Goal: Transaction & Acquisition: Purchase product/service

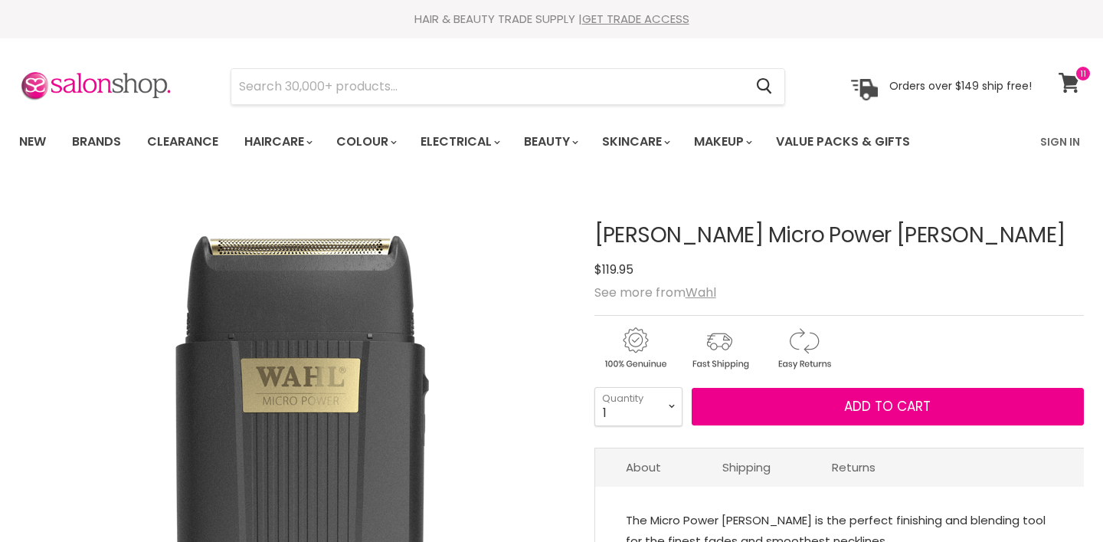
click at [1077, 80] on span at bounding box center [1083, 73] width 17 height 17
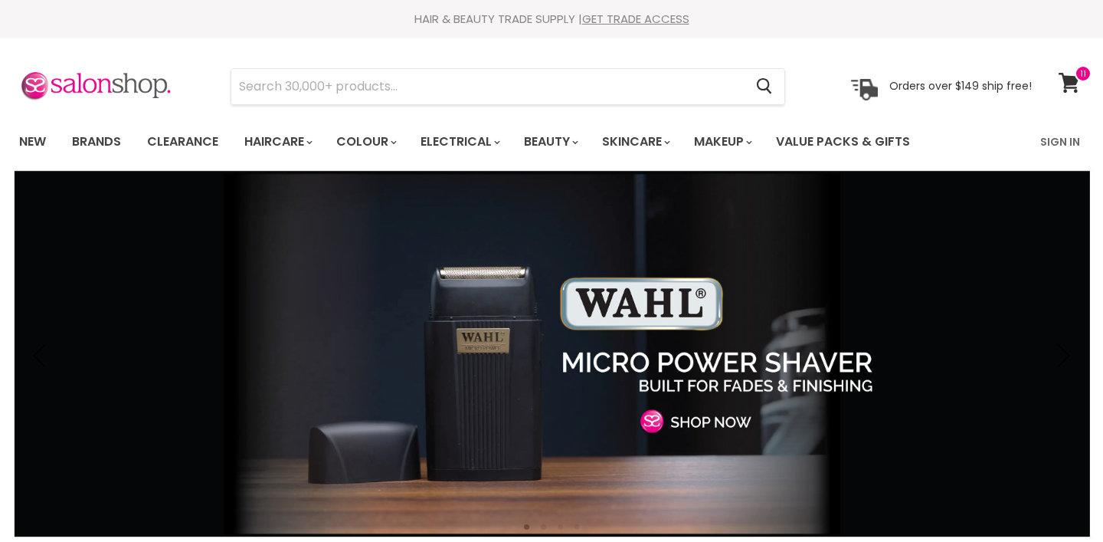
click at [1061, 88] on icon at bounding box center [1069, 83] width 21 height 20
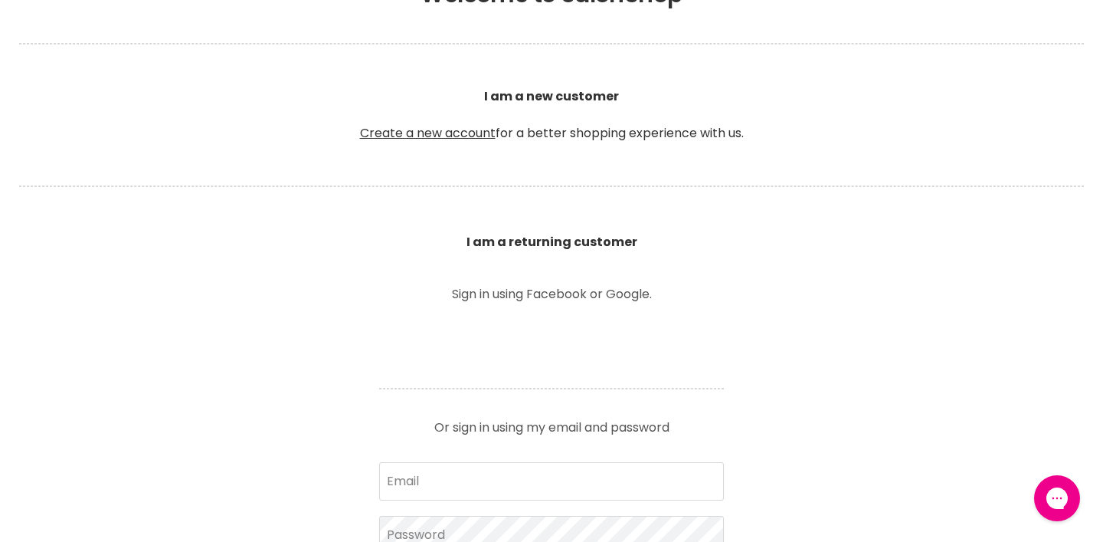
scroll to position [320, 0]
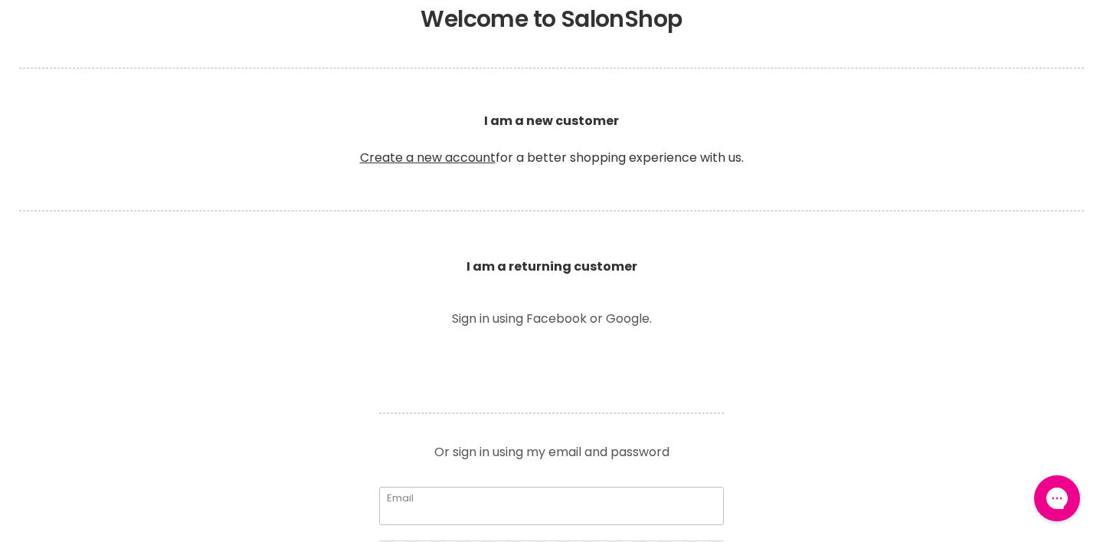
click at [541, 490] on input "Email" at bounding box center [551, 506] width 345 height 38
type input "laryfagundes8@gmail.com"
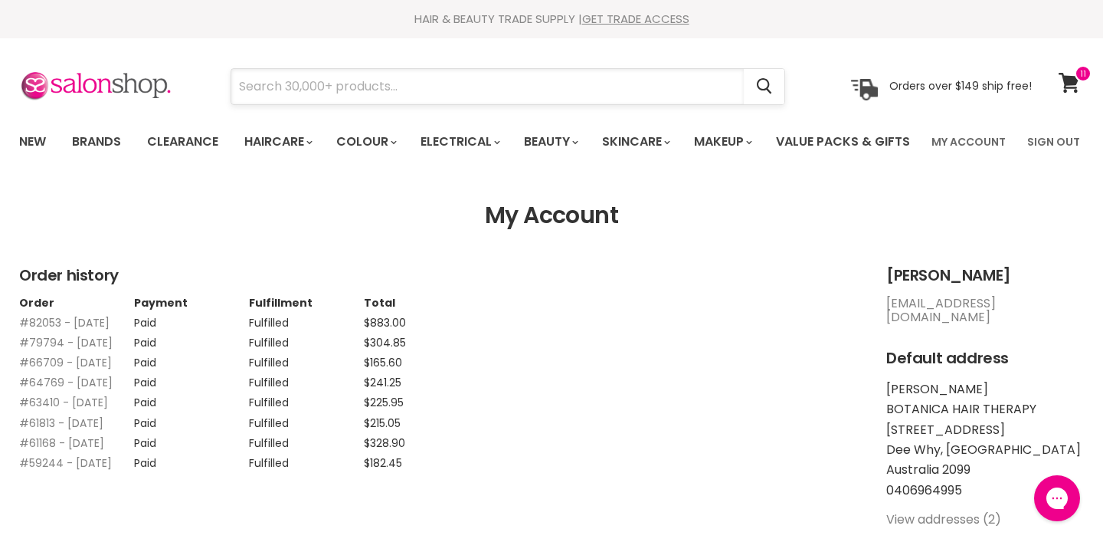
click at [673, 87] on input "Search" at bounding box center [487, 86] width 513 height 35
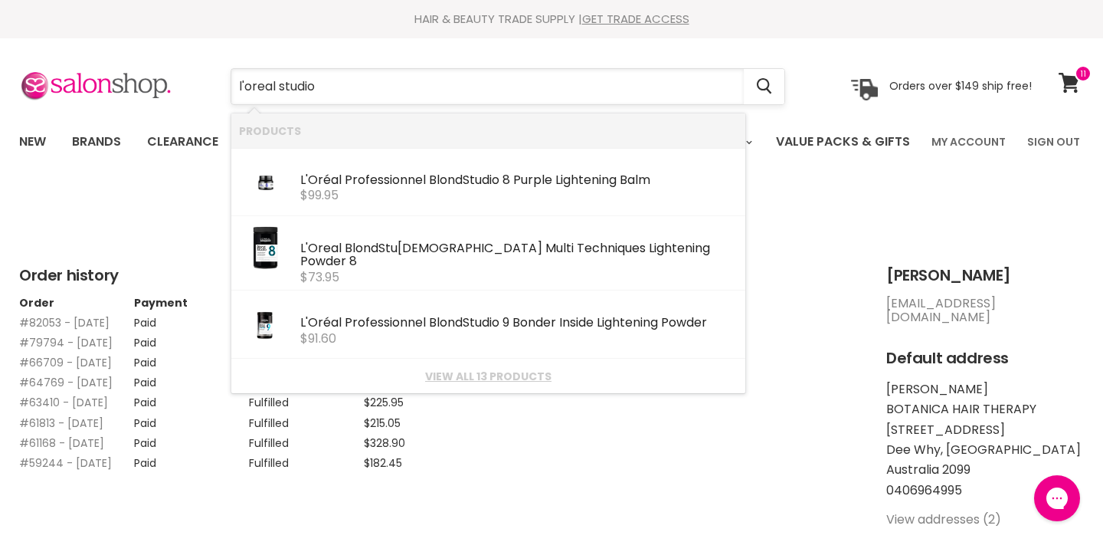
type input "l'oreal studio"
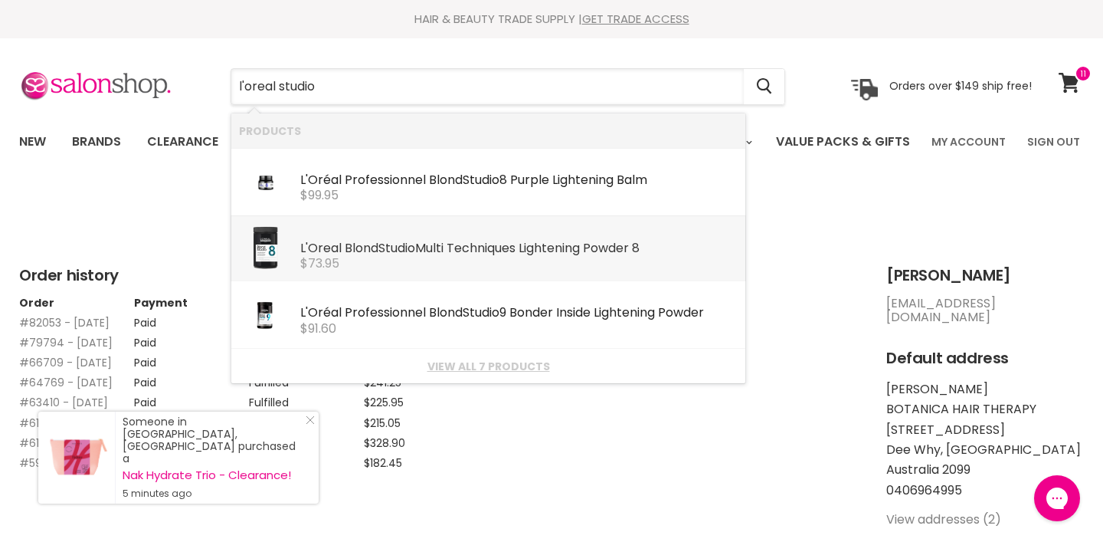
click at [446, 268] on div "$73.95" at bounding box center [518, 264] width 437 height 14
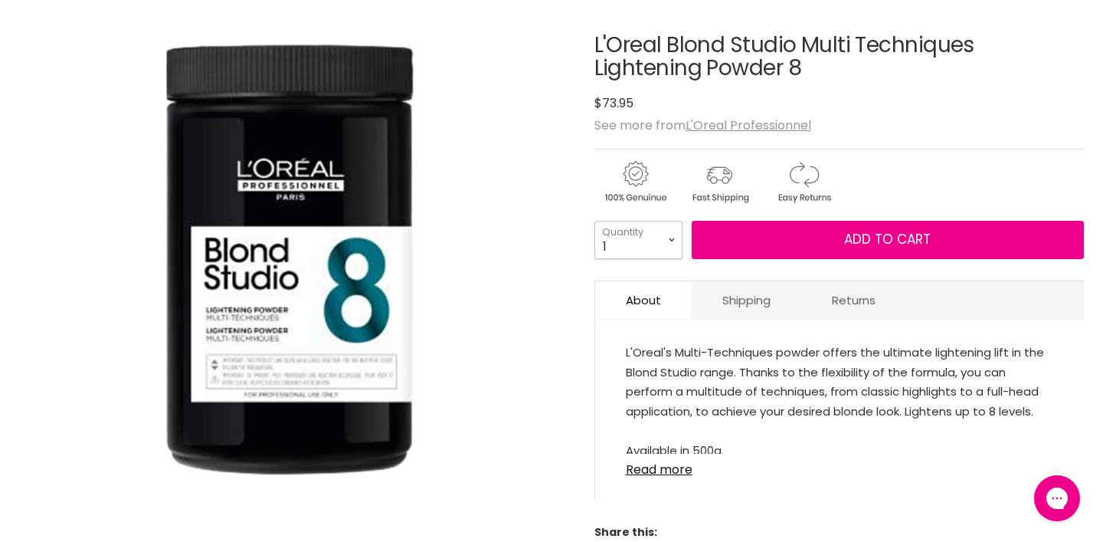
click at [671, 259] on select "1 2 3 4 5 6 7 8 9 10+" at bounding box center [639, 240] width 88 height 38
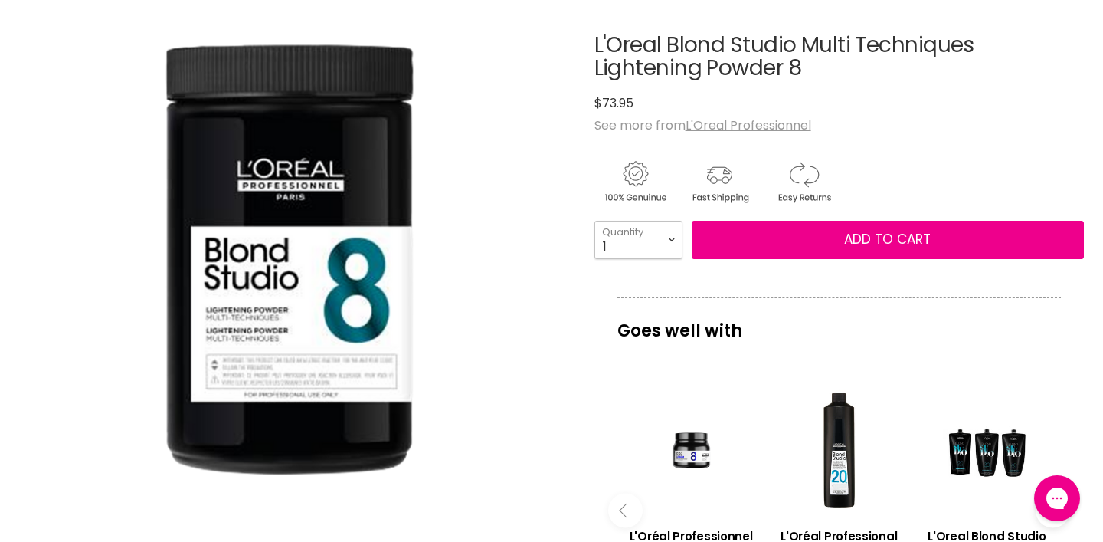
select select "2"
type input "2"
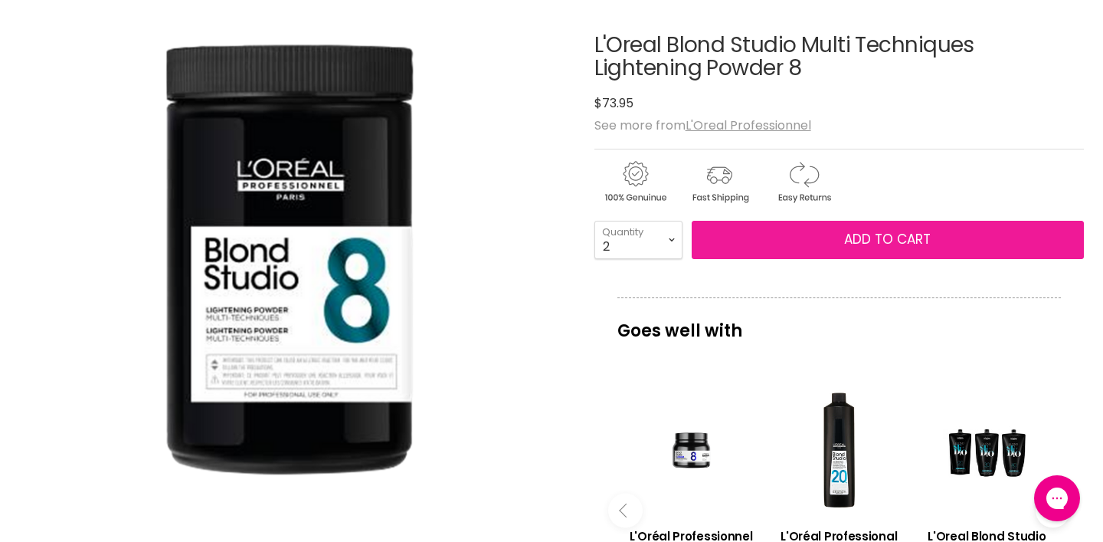
click at [768, 259] on button "Add to cart" at bounding box center [888, 240] width 392 height 38
click at [871, 248] on span "Add to cart" at bounding box center [887, 239] width 87 height 18
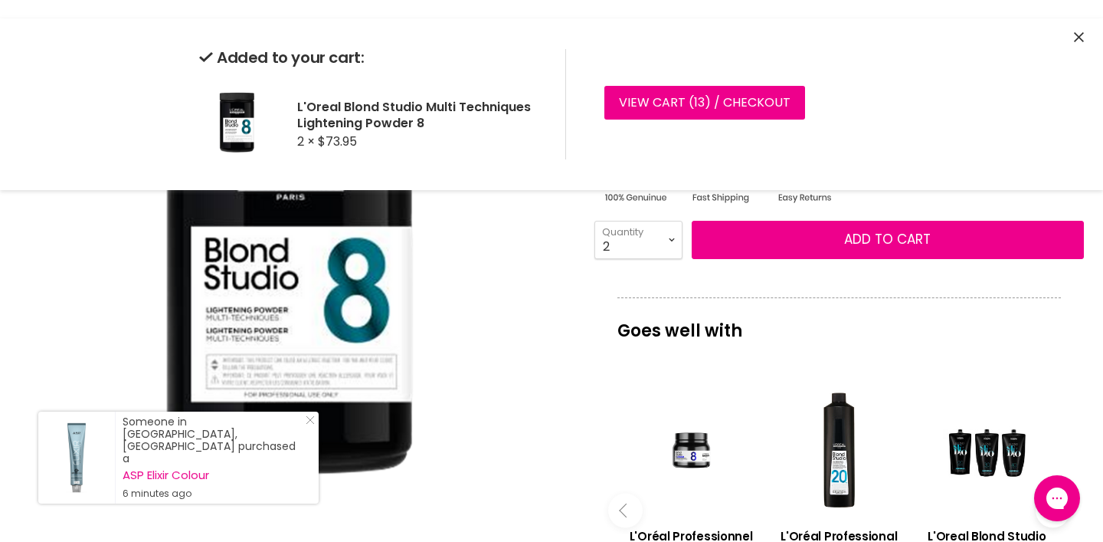
click at [1080, 41] on icon "Close" at bounding box center [1079, 37] width 10 height 10
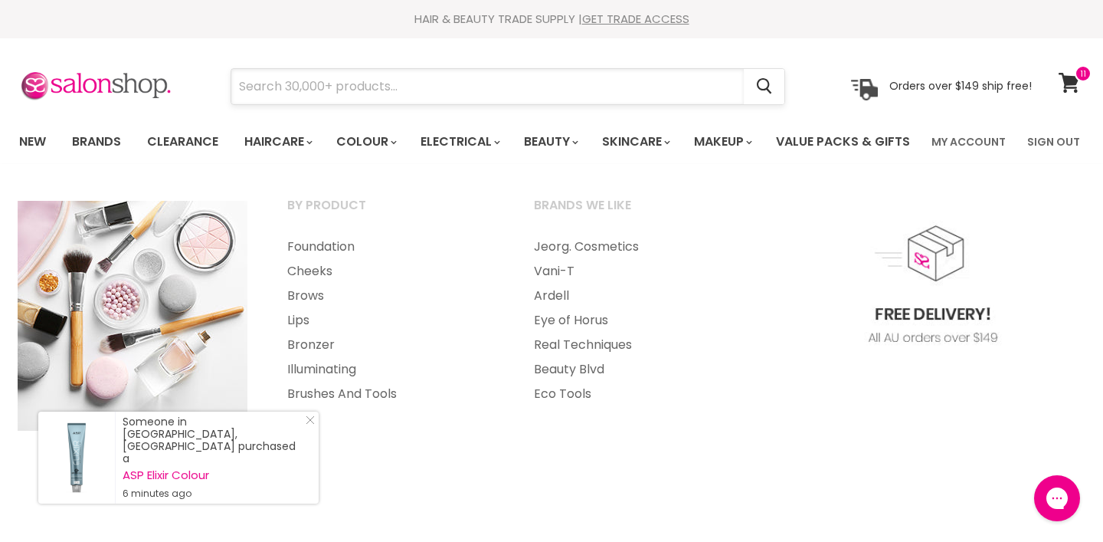
click at [726, 89] on input "Search" at bounding box center [487, 86] width 513 height 35
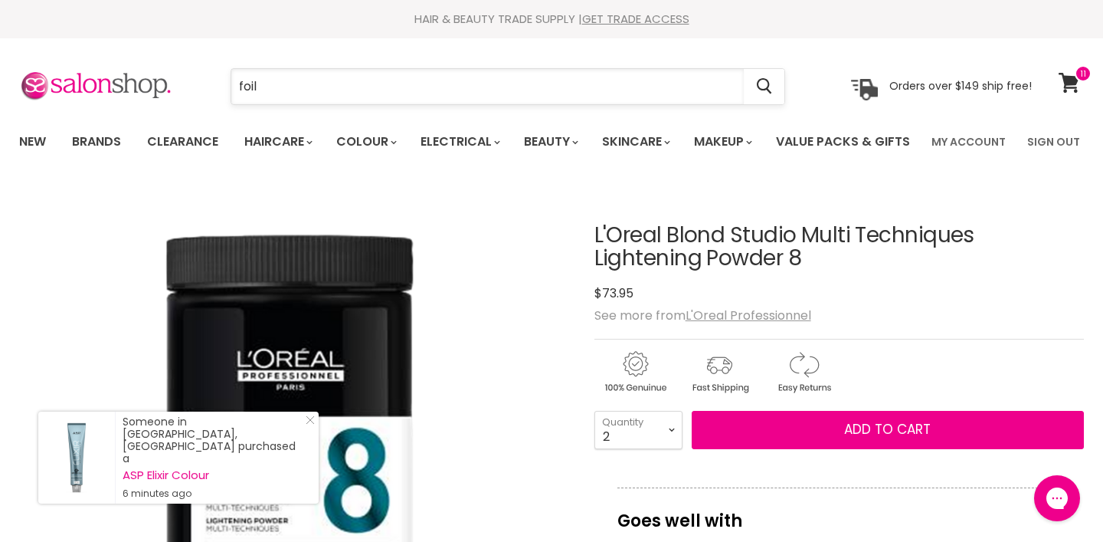
type input "foils"
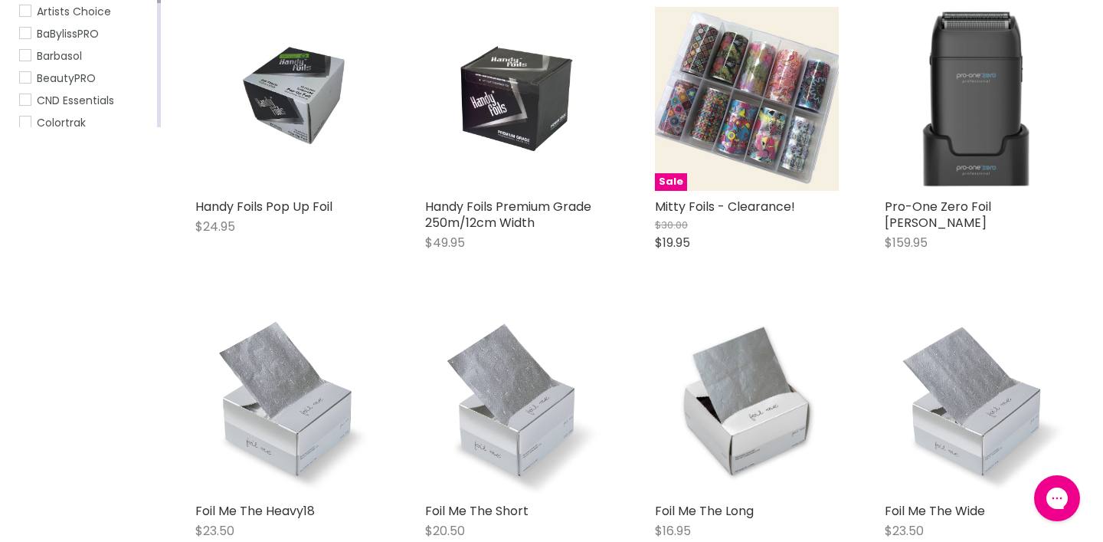
scroll to position [342, 0]
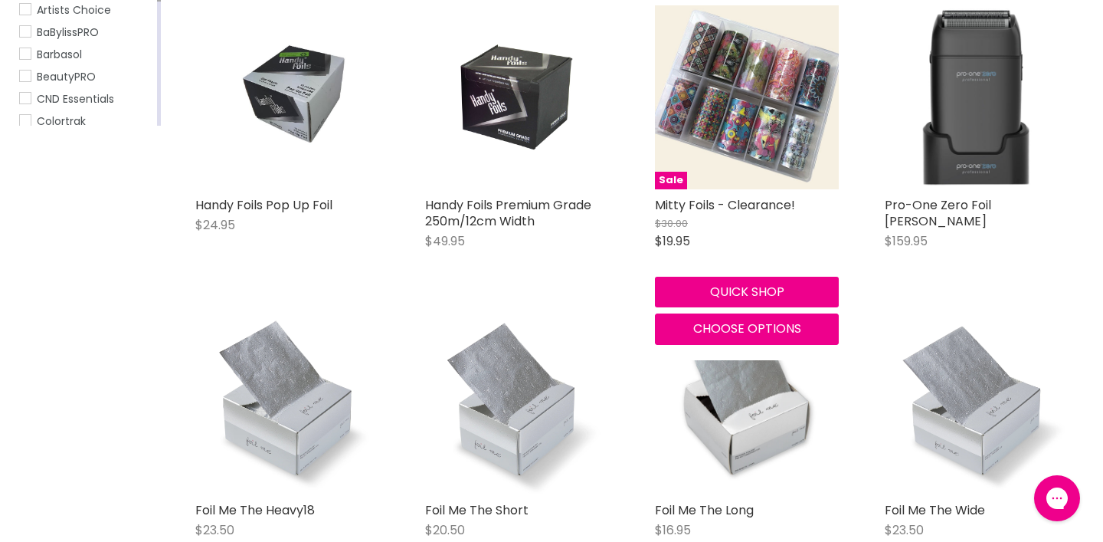
click at [644, 267] on div "Sale Mitty Foils - Clearance! $30.00 $19.95 Mitty Nail Art Quick shop Choose op…" at bounding box center [747, 175] width 215 height 370
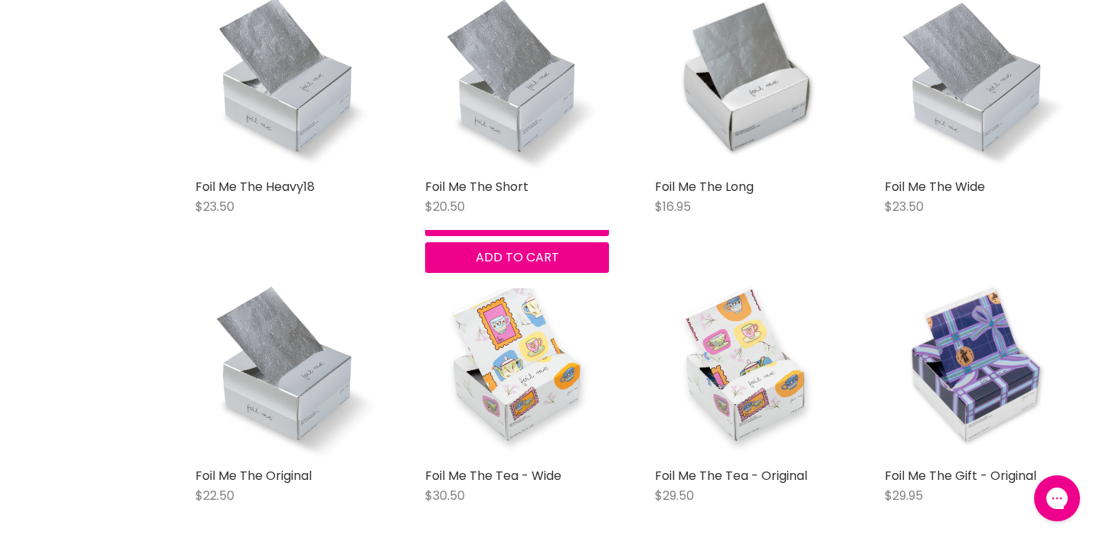
scroll to position [666, 0]
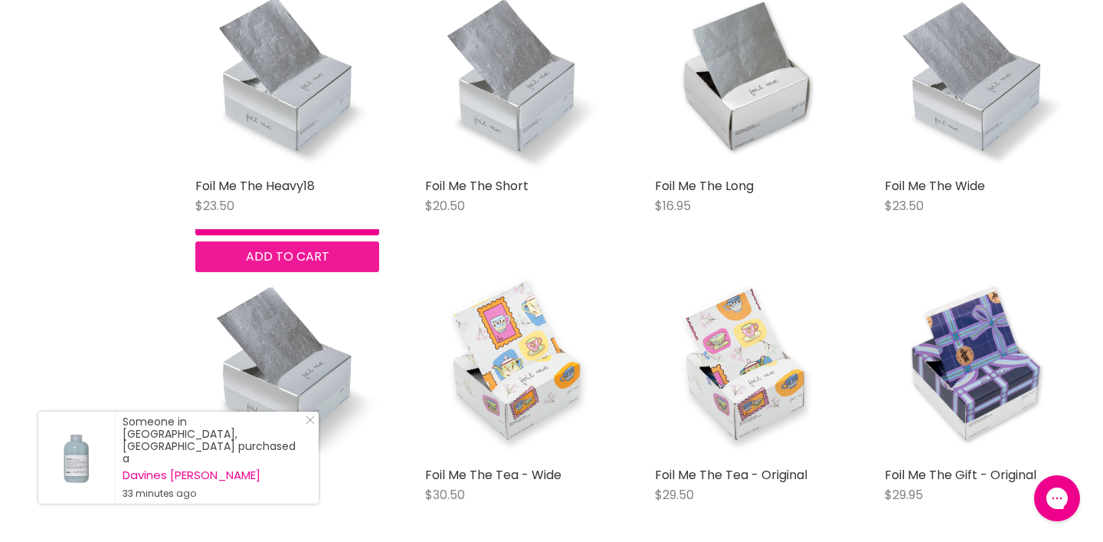
click at [329, 265] on span "Add to cart" at bounding box center [288, 256] width 84 height 18
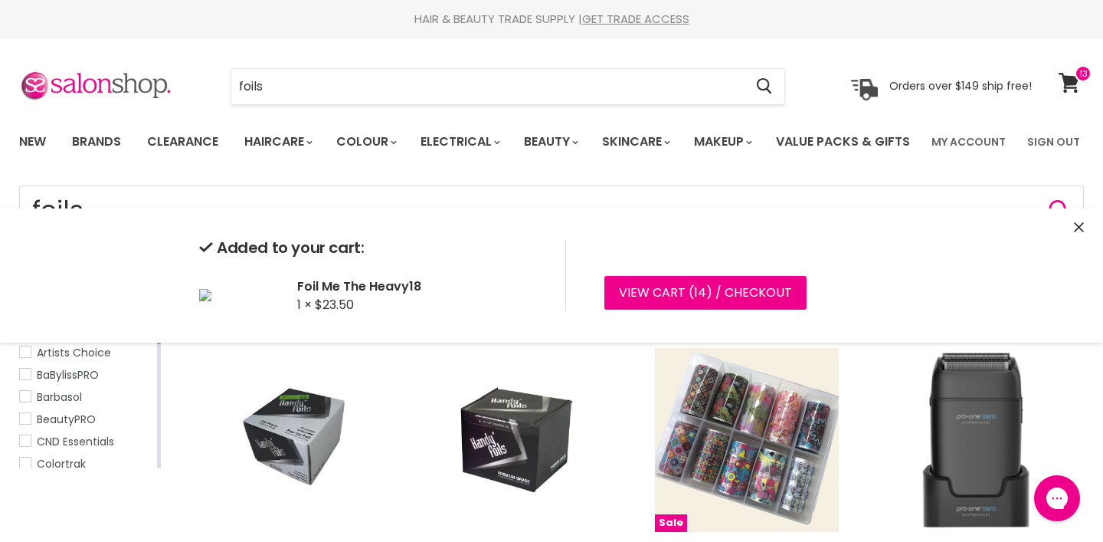
drag, startPoint x: 532, startPoint y: 74, endPoint x: 64, endPoint y: 51, distance: 468.7
click at [64, 51] on section "Menu foils Cancel" at bounding box center [551, 78] width 1103 height 81
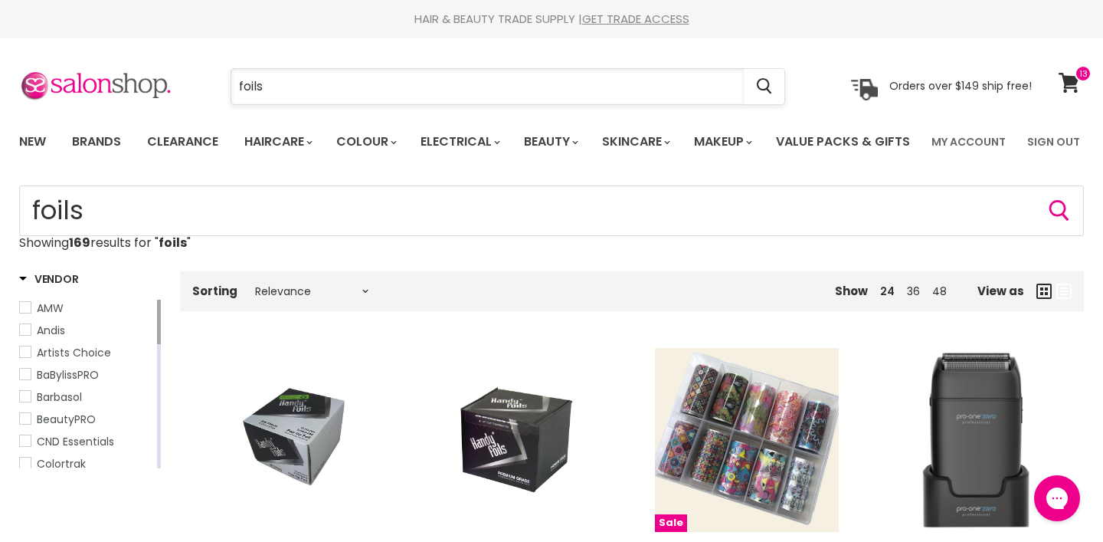
click at [268, 80] on input "foils" at bounding box center [487, 86] width 513 height 35
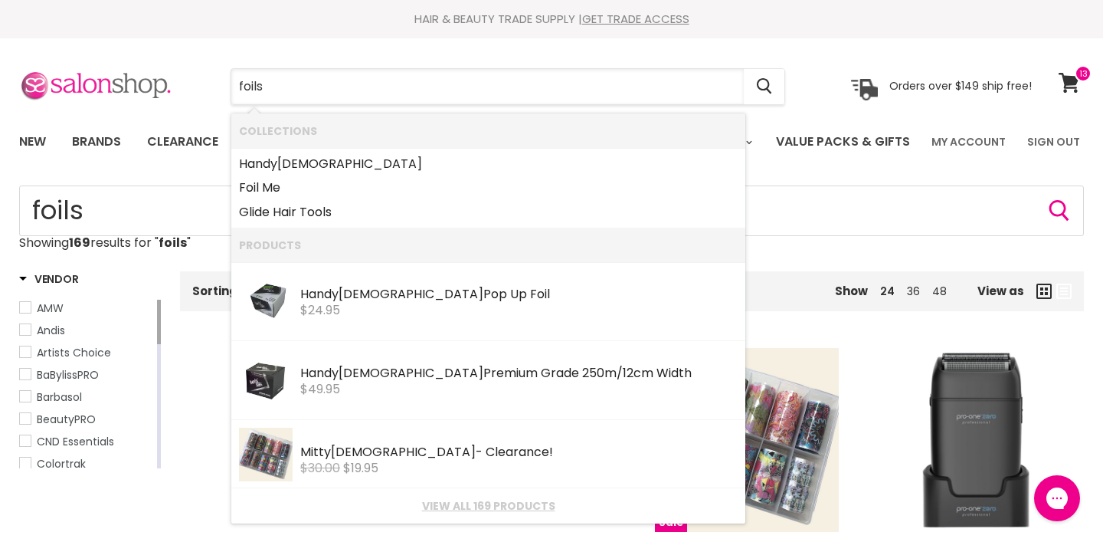
drag, startPoint x: 268, startPoint y: 80, endPoint x: 123, endPoint y: 83, distance: 144.8
click at [123, 83] on div "foils Cancel Orders over $149 ship free!" at bounding box center [525, 86] width 1013 height 35
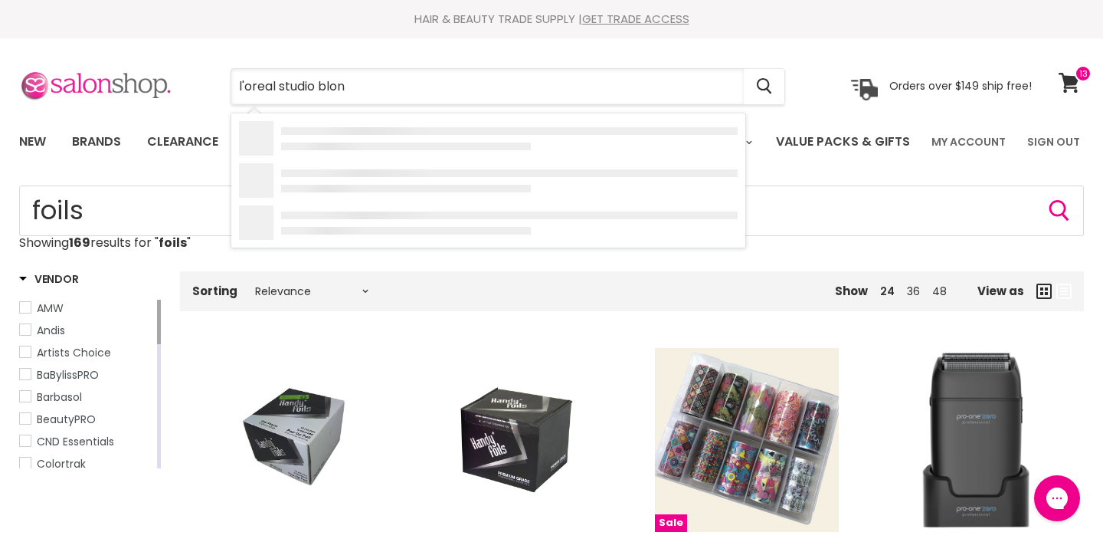
type input "l'oreal studio blond"
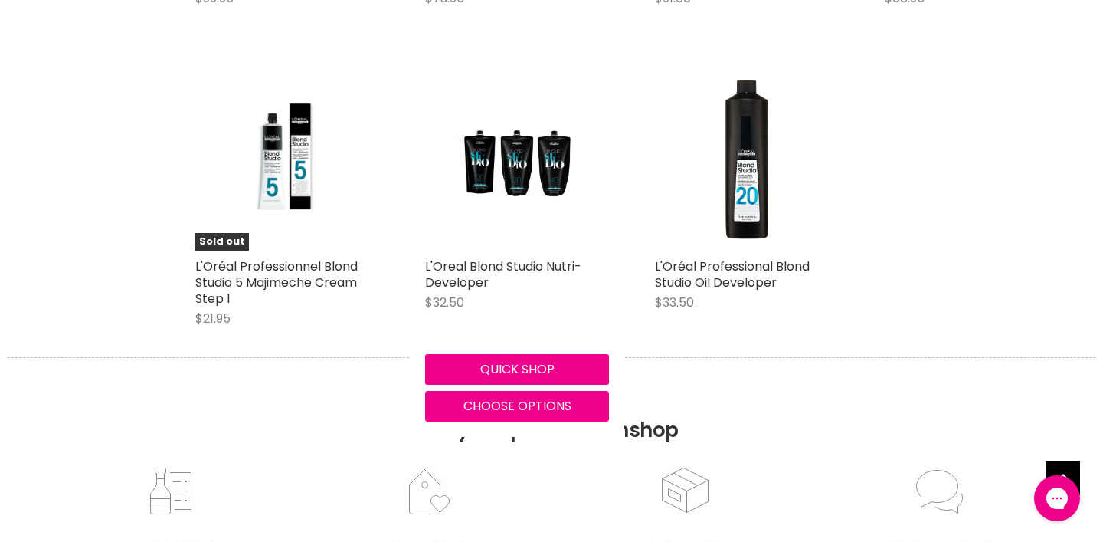
scroll to position [605, 0]
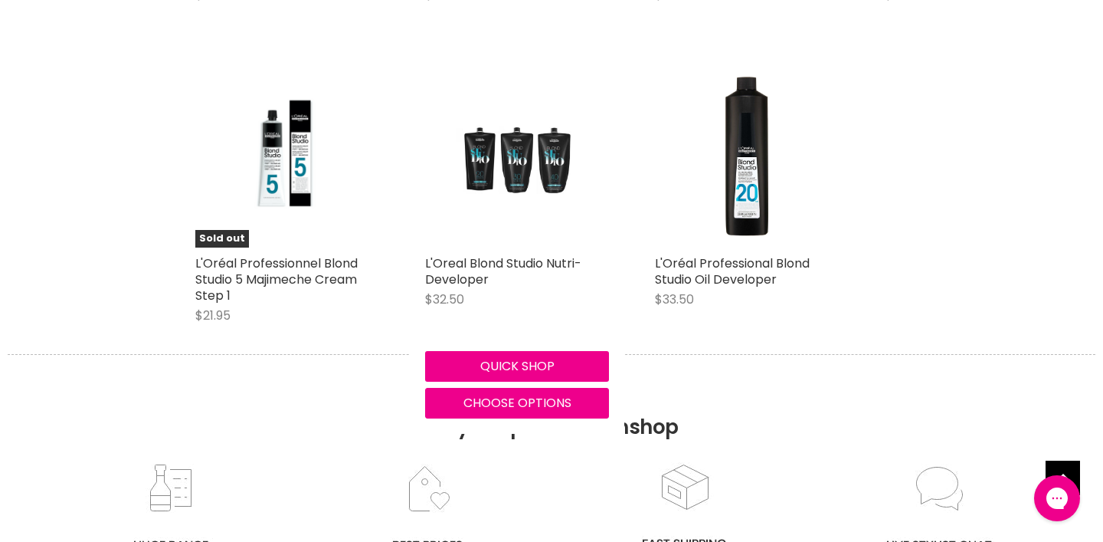
click at [539, 237] on img "Main content" at bounding box center [517, 156] width 123 height 184
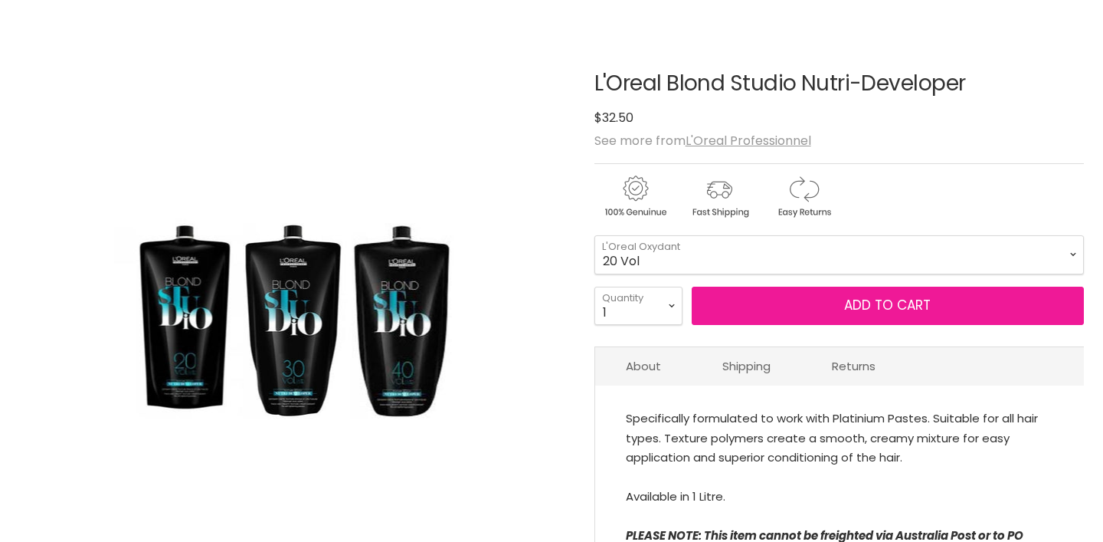
scroll to position [152, 0]
click at [802, 325] on button "Add to cart" at bounding box center [888, 306] width 392 height 38
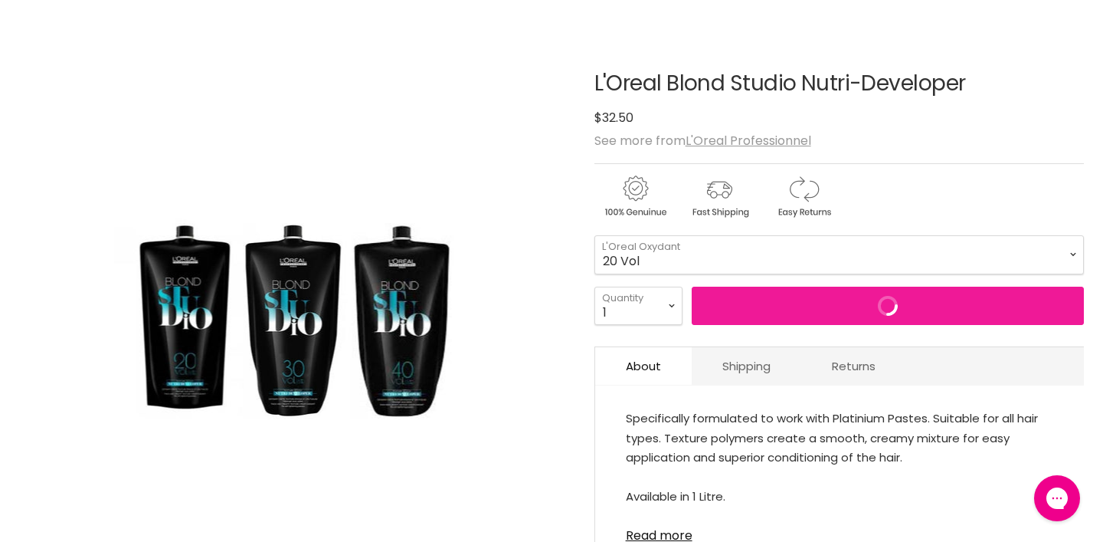
scroll to position [0, 0]
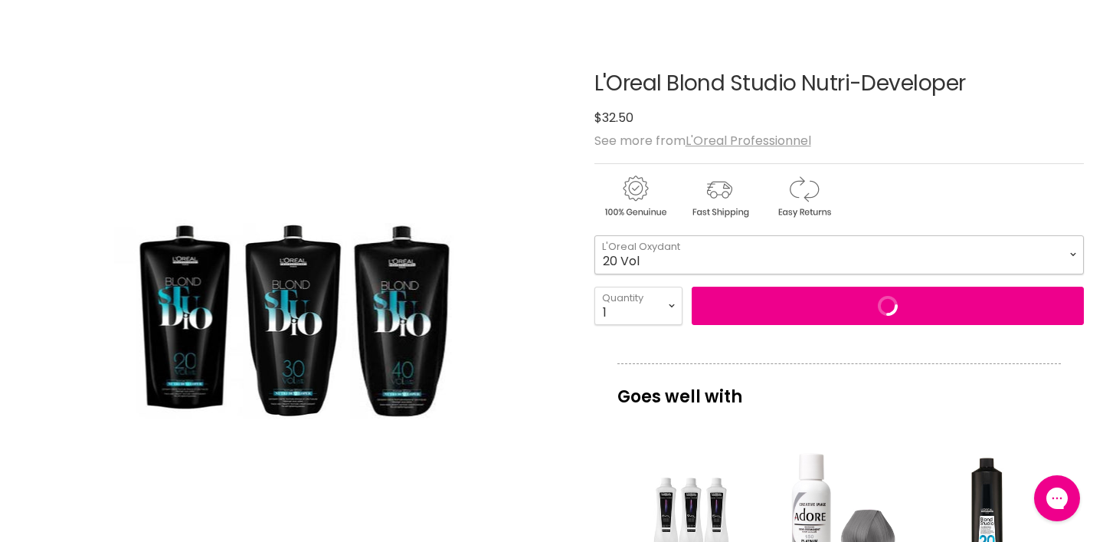
click at [758, 274] on select "20 Vol 30 Vol 40 Vol" at bounding box center [840, 254] width 490 height 38
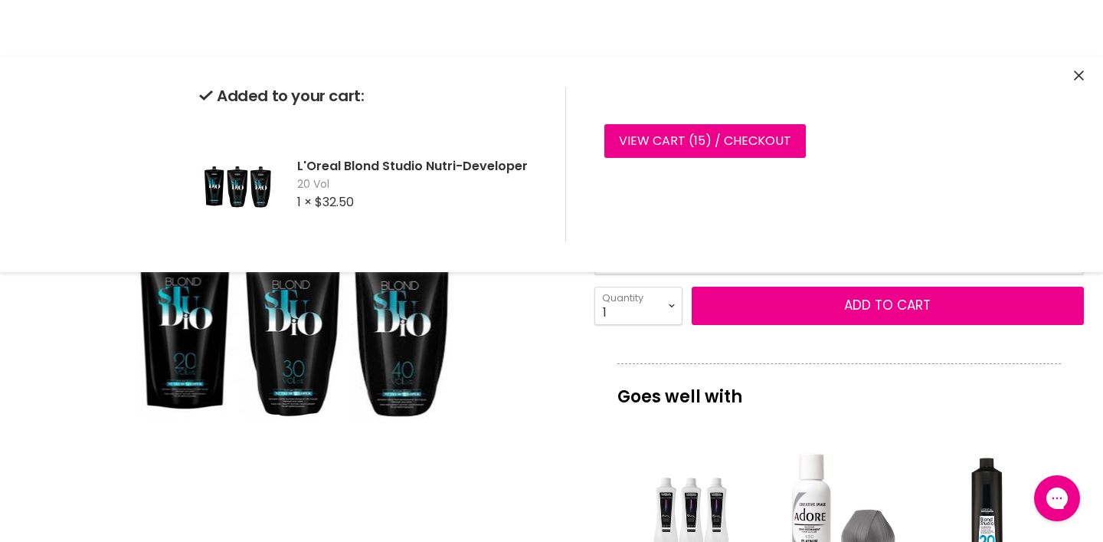
click at [732, 319] on form "20 Vol - 30 Vol - 40 Vol - 20 Vol 30 Vol 40 Vol L'Oreal Oxydant 1 2 3 4 5 6" at bounding box center [840, 280] width 490 height 90
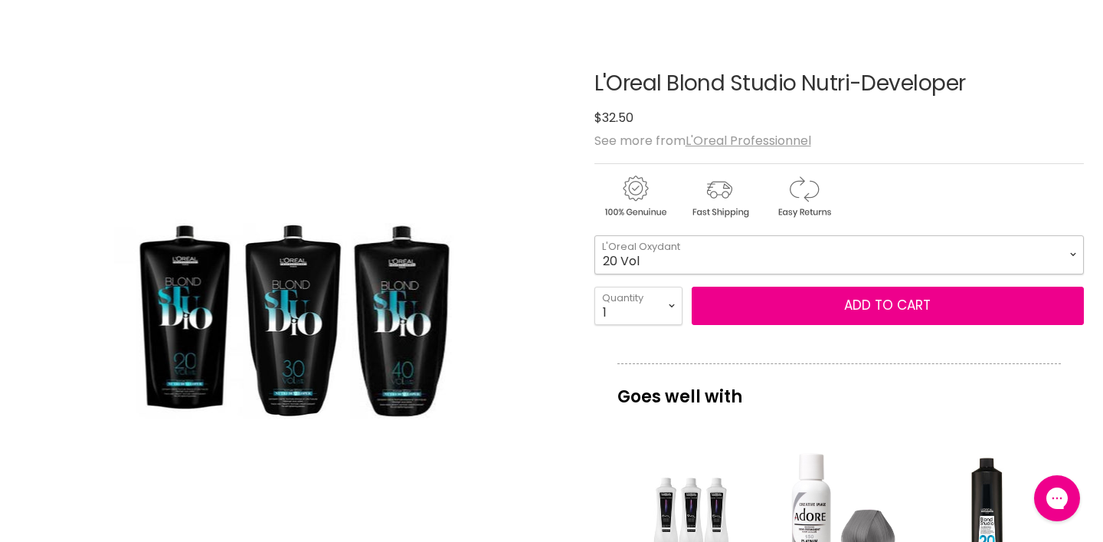
click at [736, 274] on select "20 Vol 30 Vol 40 Vol" at bounding box center [840, 254] width 490 height 38
select select "30 Vol"
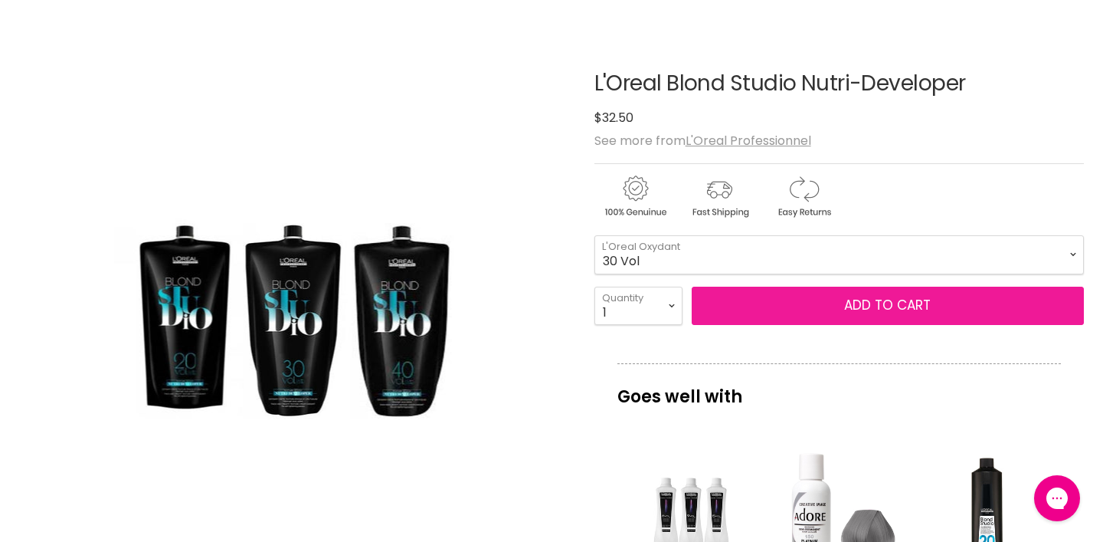
click at [774, 325] on button "Add to cart" at bounding box center [888, 306] width 392 height 38
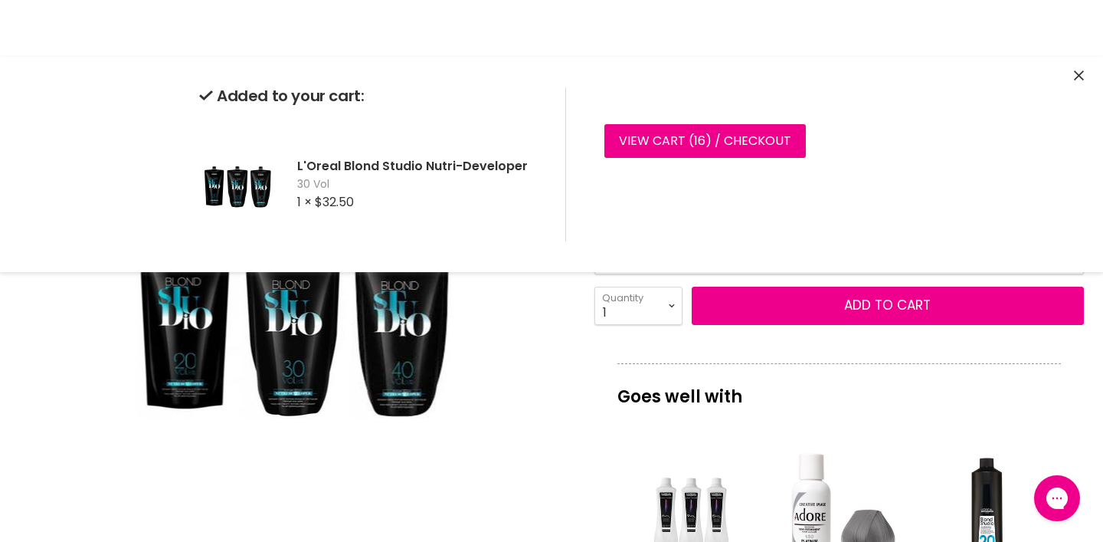
click at [1083, 74] on icon "Close" at bounding box center [1079, 75] width 10 height 10
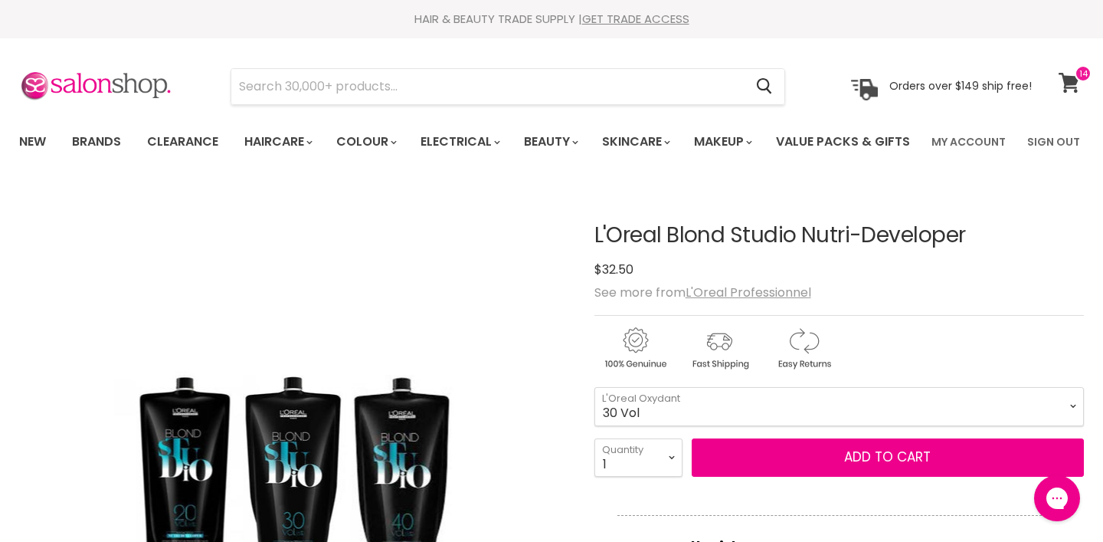
click at [1079, 86] on icon at bounding box center [1069, 83] width 21 height 20
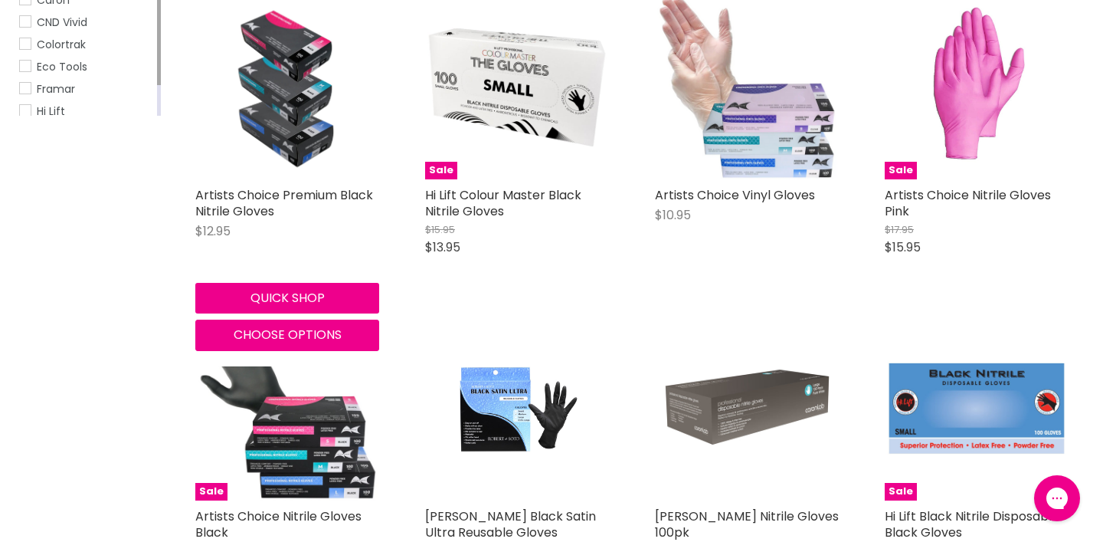
scroll to position [345, 0]
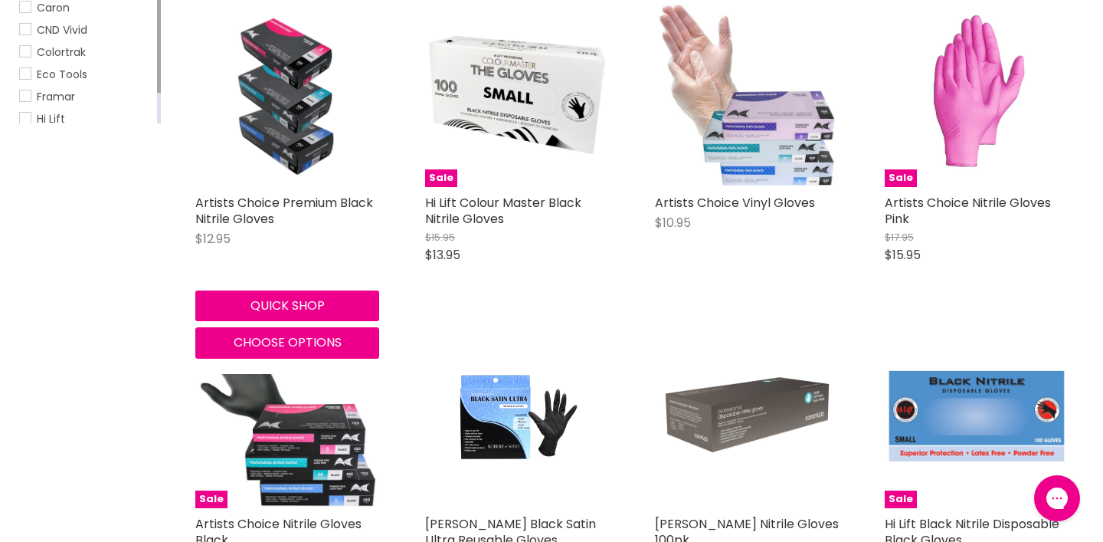
click at [306, 261] on div "Artists Choice Premium Black Nitrile Gloves $12.95 Artists Choice" at bounding box center [287, 228] width 184 height 67
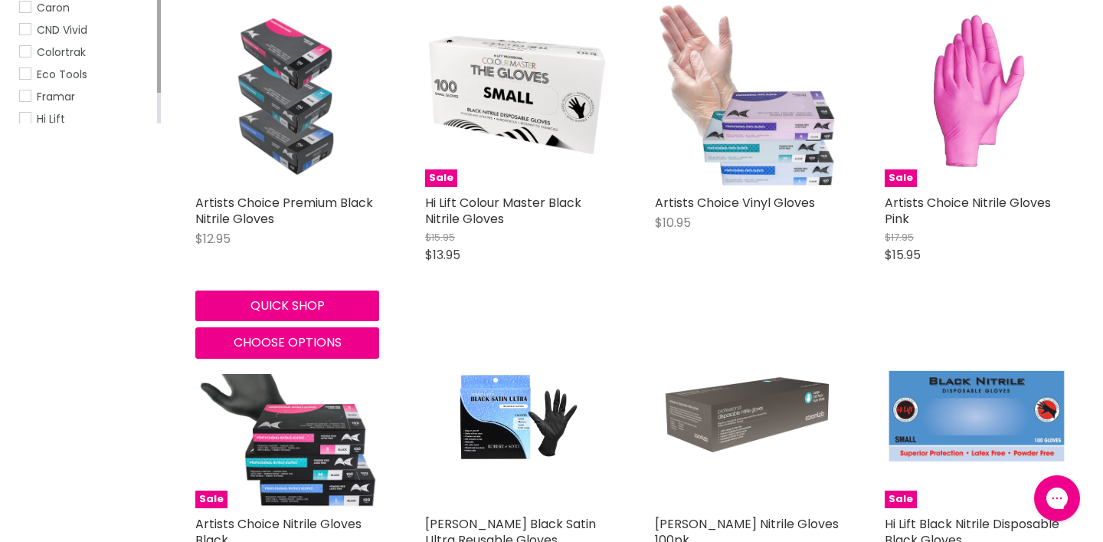
click at [298, 187] on img "Main content" at bounding box center [287, 95] width 162 height 184
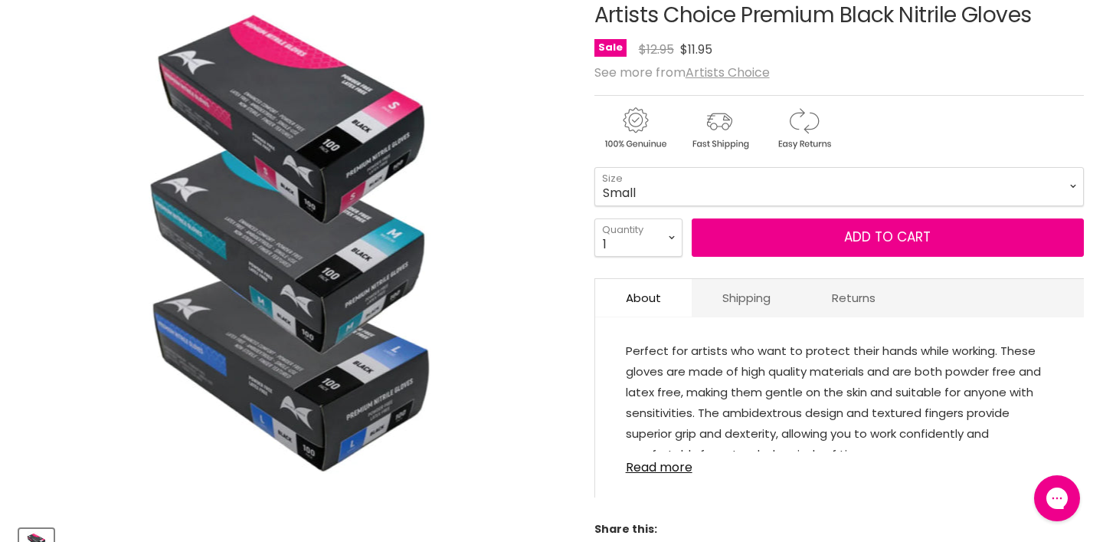
scroll to position [241, 0]
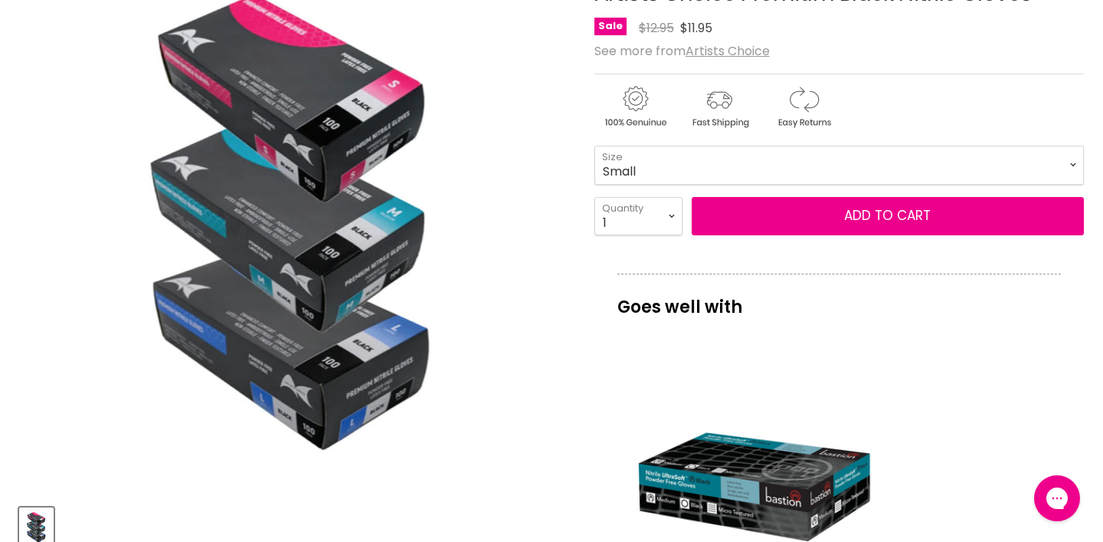
click at [700, 234] on form "Small - $11.95 Medium - $11.95 Large - $11.95 Small Medium Large Size 1 2 3 4 5…" at bounding box center [840, 191] width 490 height 90
click at [704, 184] on select "Small Medium Large" at bounding box center [840, 165] width 490 height 38
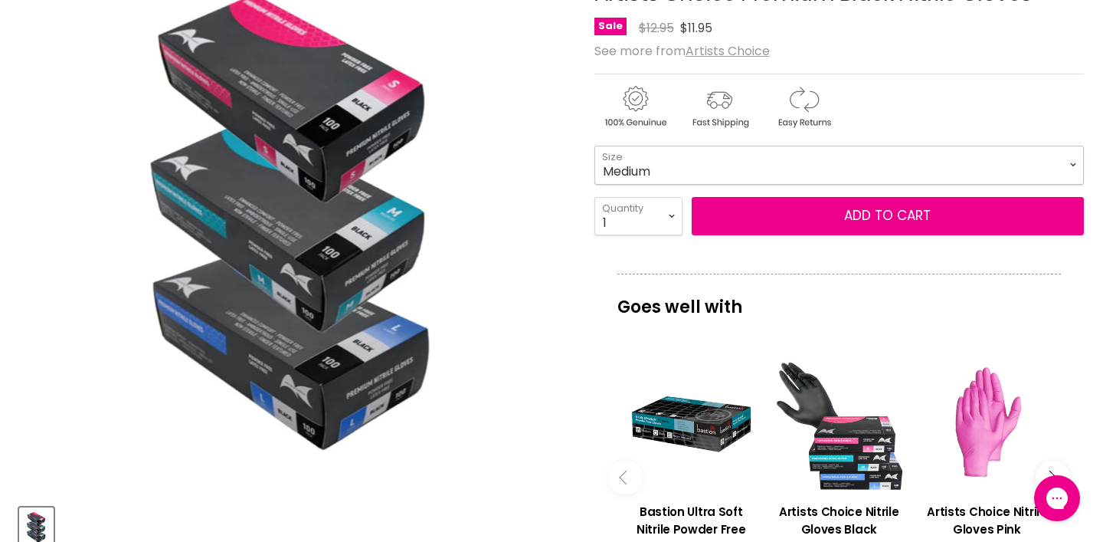
select select "Medium"
click at [665, 235] on select "1 2 3 4 5 6 7 8 9 10+" at bounding box center [639, 216] width 88 height 38
select select "3"
type input "3"
click at [652, 235] on select "1 2 3 4 5 6 7 8 9 10+" at bounding box center [639, 216] width 88 height 38
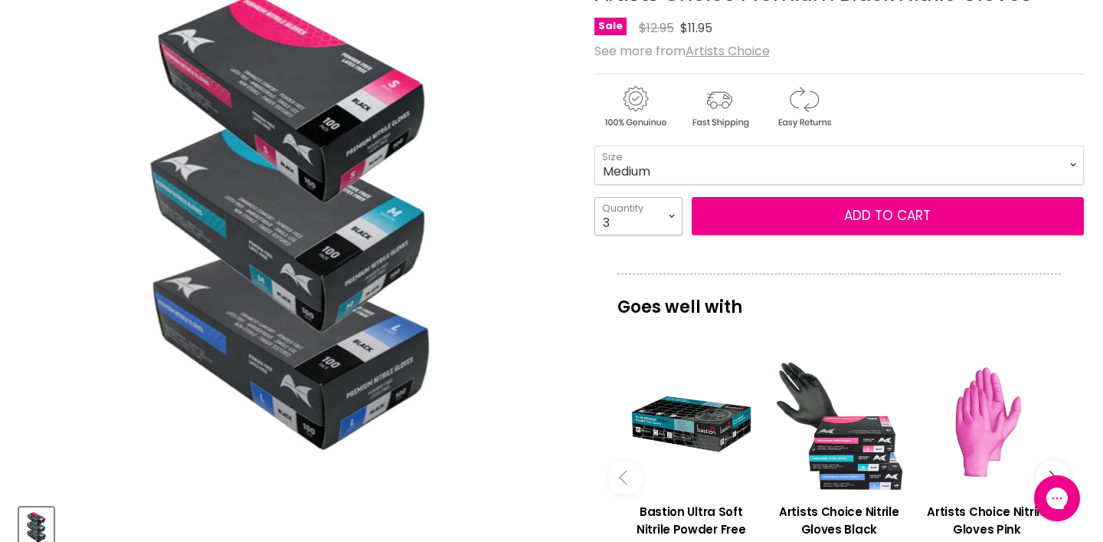
select select "4"
type input "4"
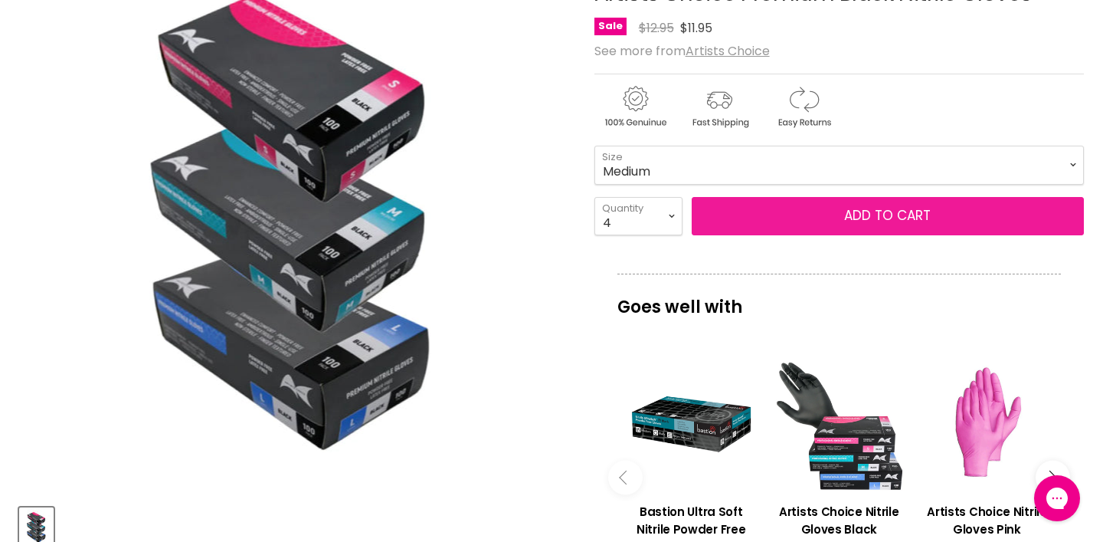
click at [824, 235] on button "Add to cart" at bounding box center [888, 216] width 392 height 38
click at [900, 235] on button "Add to cart" at bounding box center [888, 216] width 392 height 38
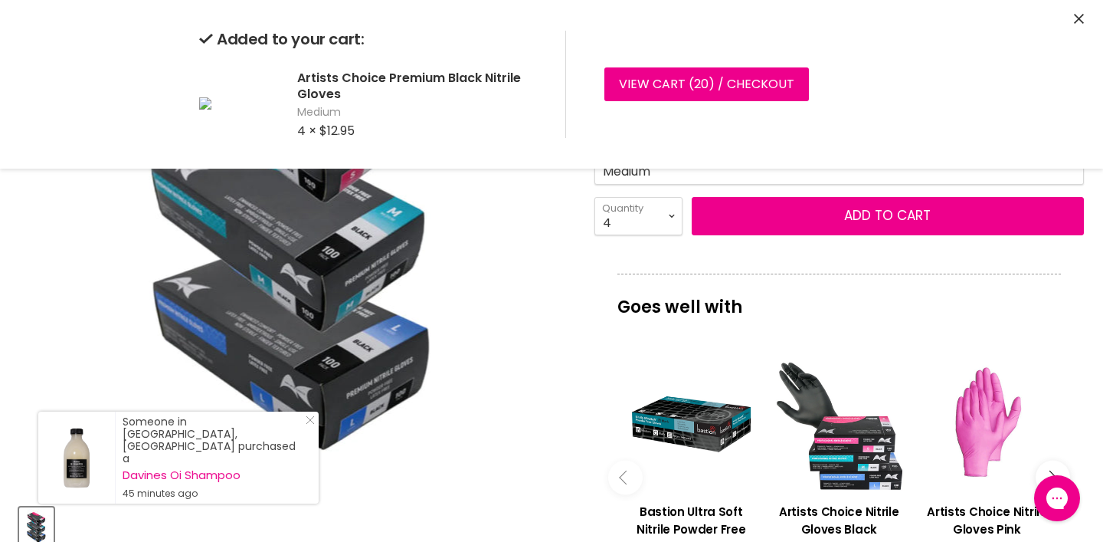
click at [1085, 22] on div "Added to your cart: Artists Choice Premium Black Nitrile Gloves Medium 4 × $12.…" at bounding box center [551, 84] width 1103 height 169
click at [1083, 19] on icon "Close" at bounding box center [1079, 19] width 10 height 10
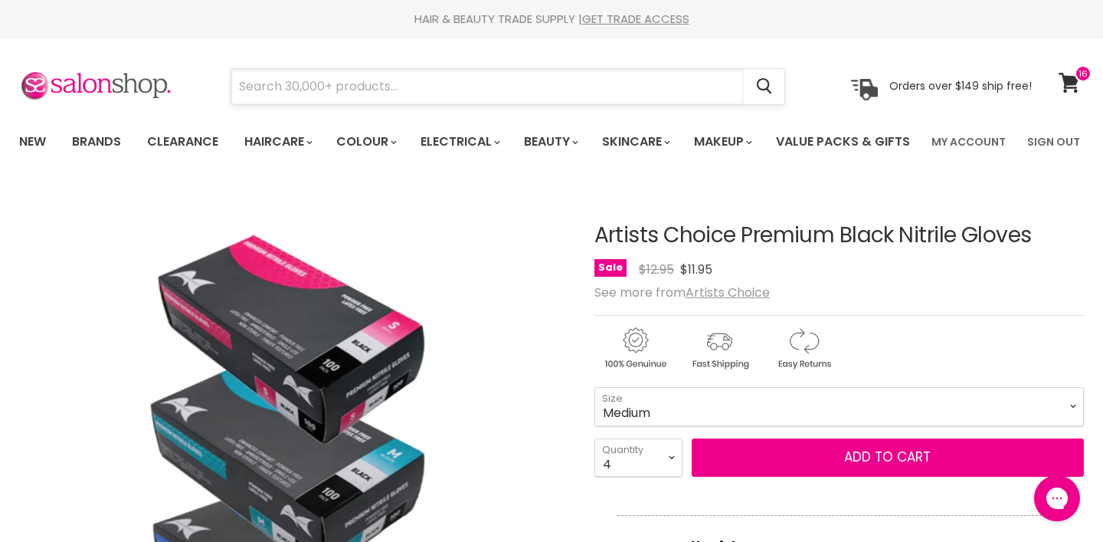
click at [482, 75] on input "Search" at bounding box center [487, 86] width 513 height 35
click at [1076, 72] on span at bounding box center [1083, 73] width 17 height 17
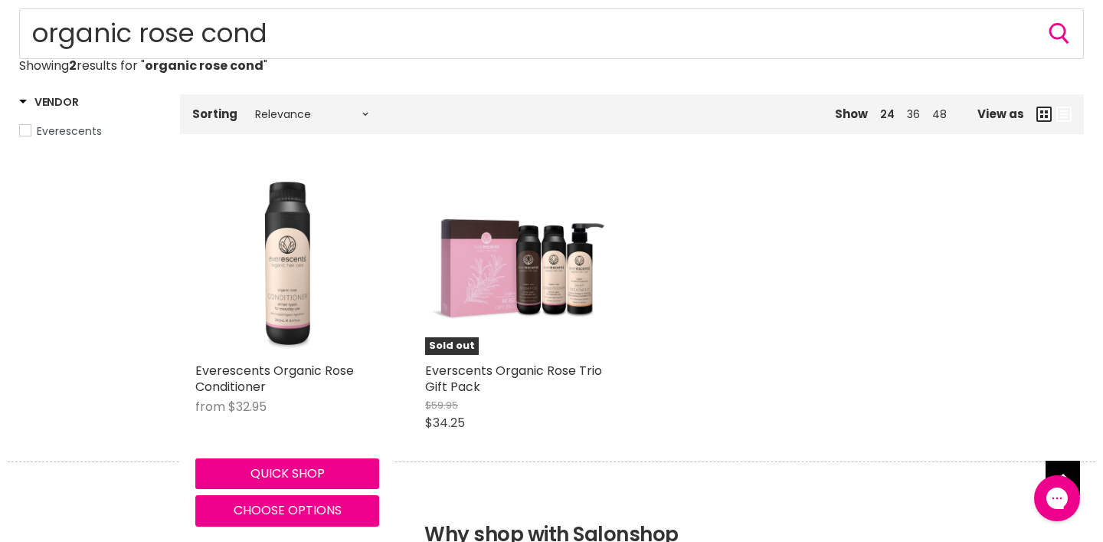
click at [278, 342] on img "Main content" at bounding box center [287, 263] width 184 height 184
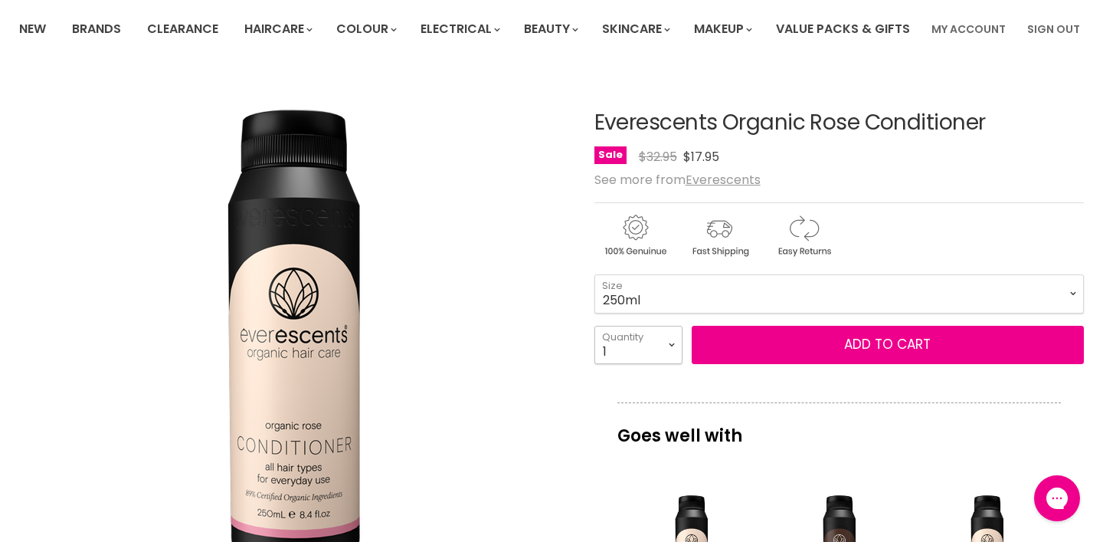
click at [668, 364] on select "1 2 3 4 5 6 7 8 9 10+" at bounding box center [639, 345] width 88 height 38
select select "3"
type input "3"
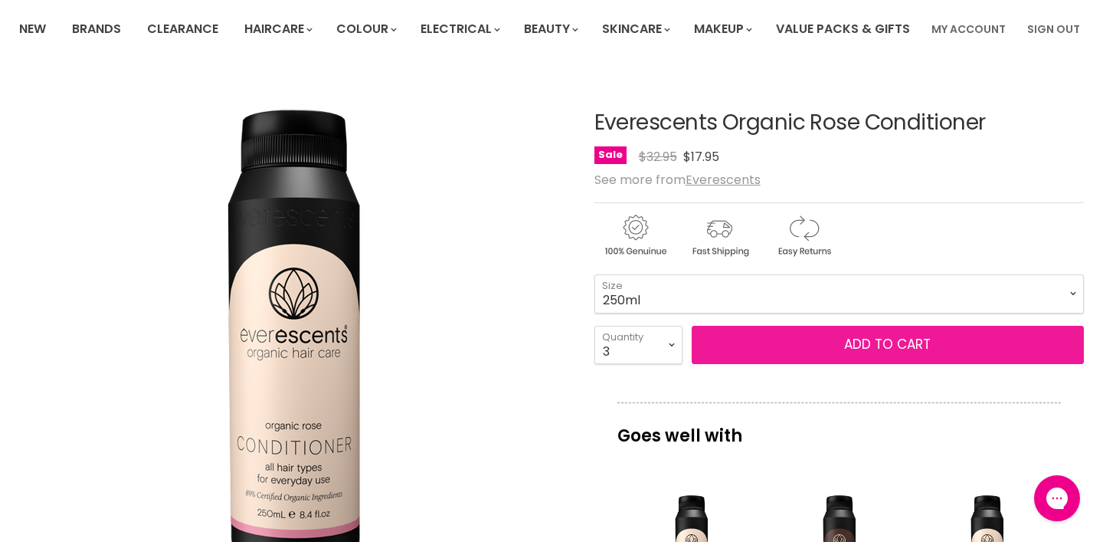
click at [816, 364] on button "Add to cart" at bounding box center [888, 345] width 392 height 38
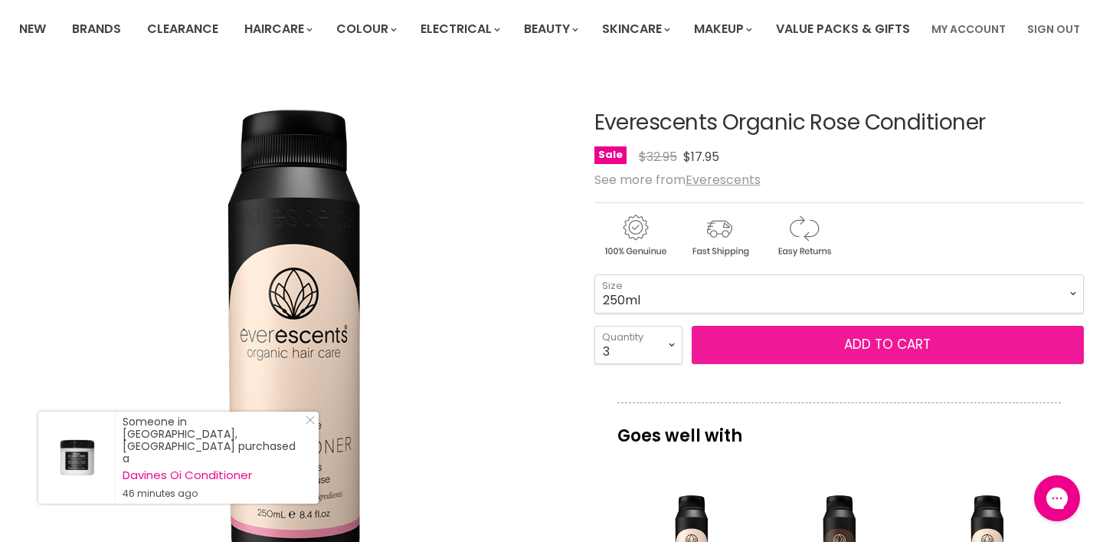
click at [919, 353] on span "Add to cart" at bounding box center [887, 344] width 87 height 18
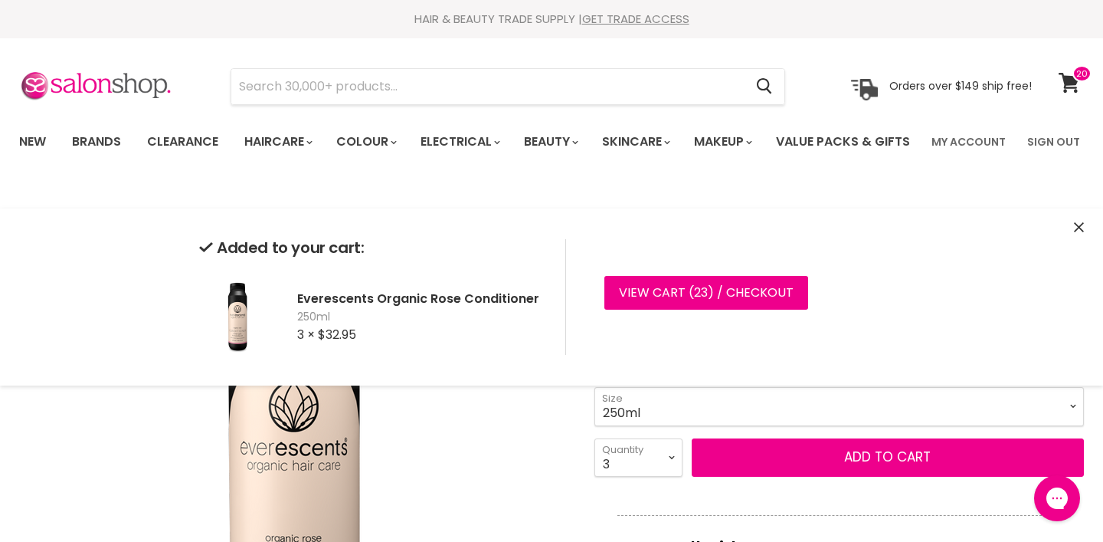
click at [1076, 229] on icon "Close" at bounding box center [1079, 227] width 10 height 10
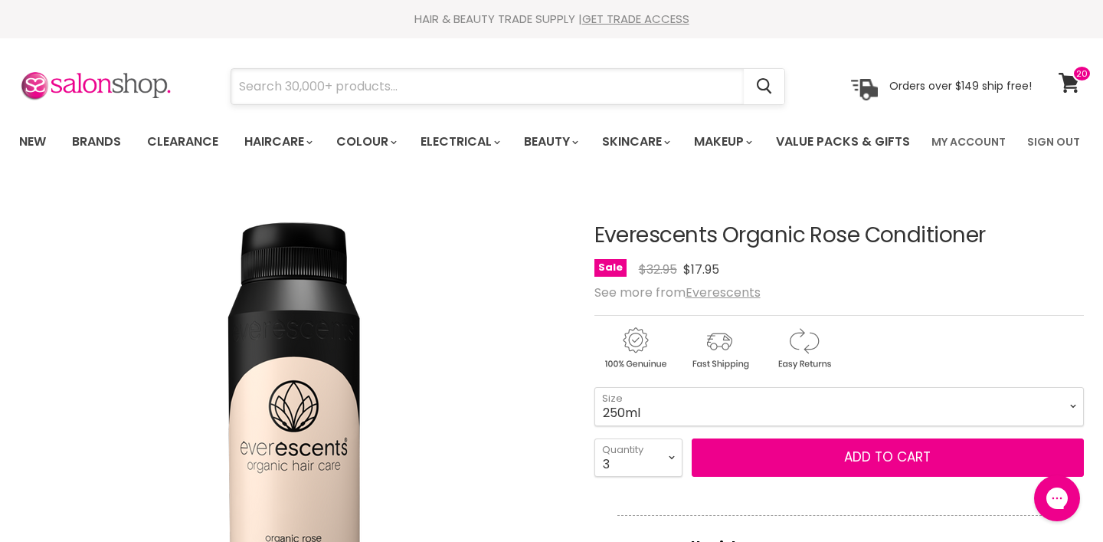
click at [648, 86] on input "Search" at bounding box center [487, 86] width 513 height 35
click at [1071, 90] on icon at bounding box center [1069, 83] width 21 height 20
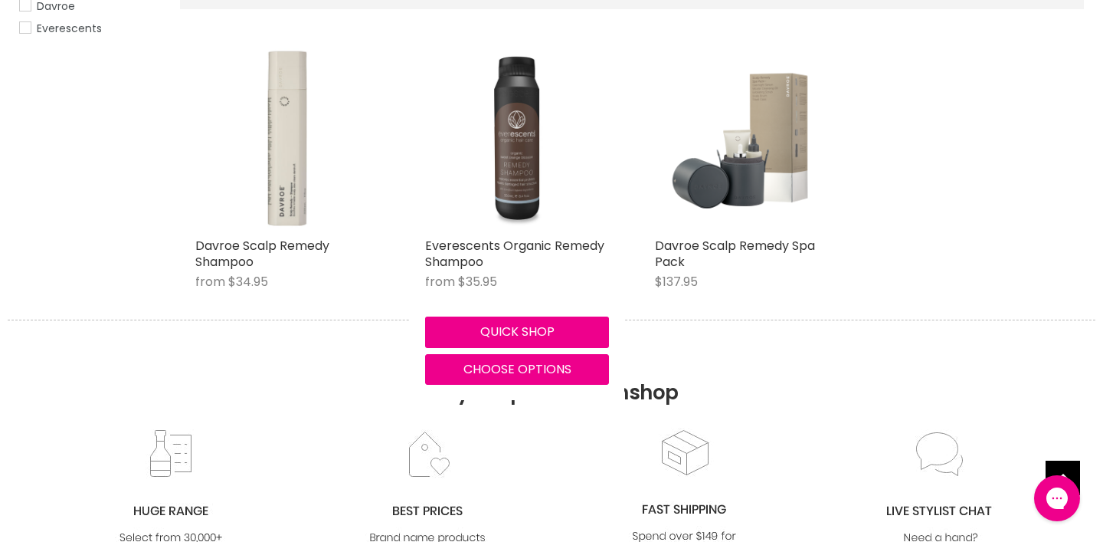
click at [537, 215] on img "Main content" at bounding box center [517, 138] width 184 height 184
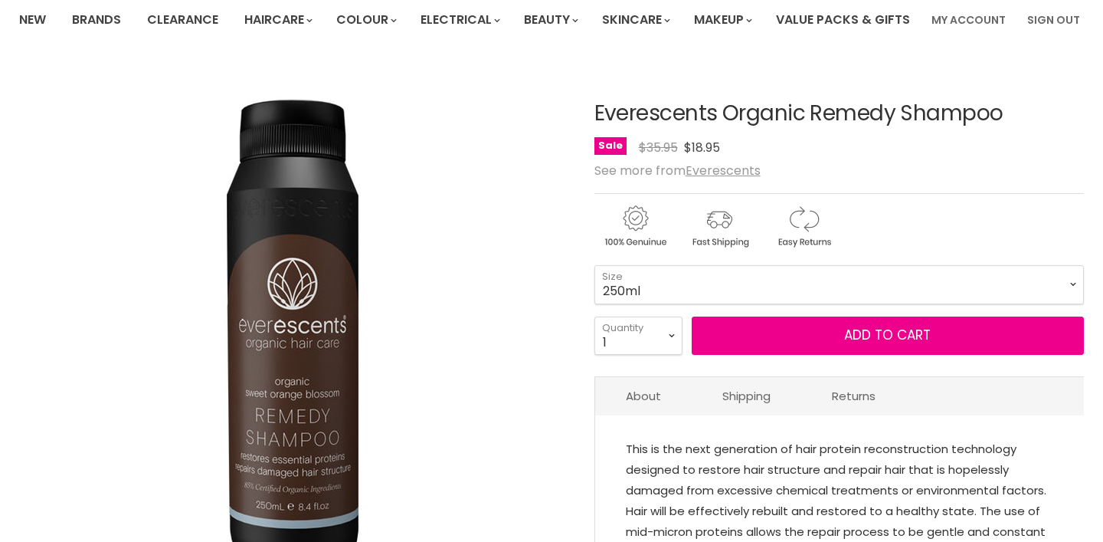
scroll to position [122, 0]
click at [885, 303] on select "250ml 1Litre" at bounding box center [840, 284] width 490 height 38
select select "1Litre"
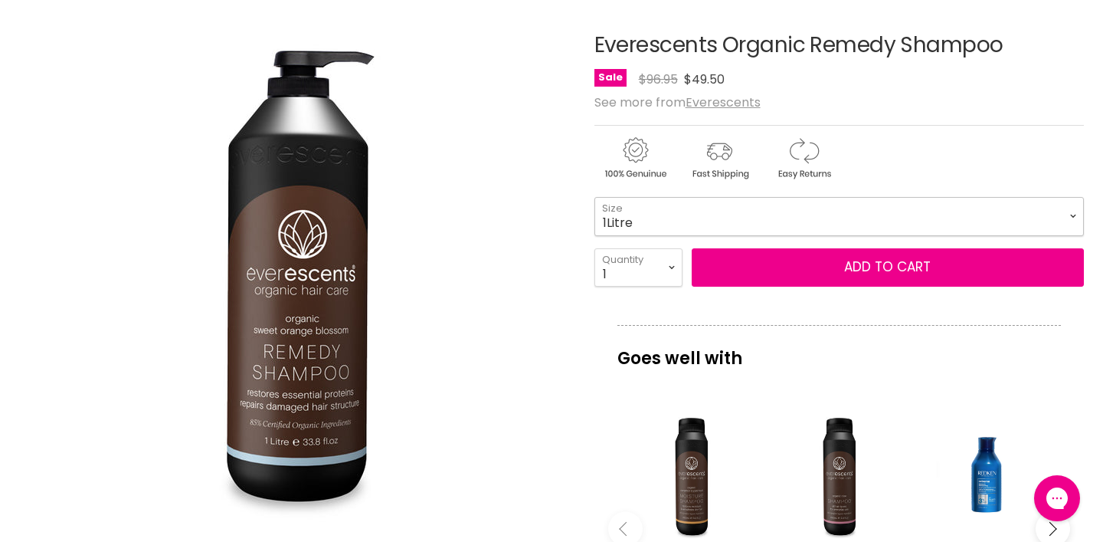
scroll to position [198, 0]
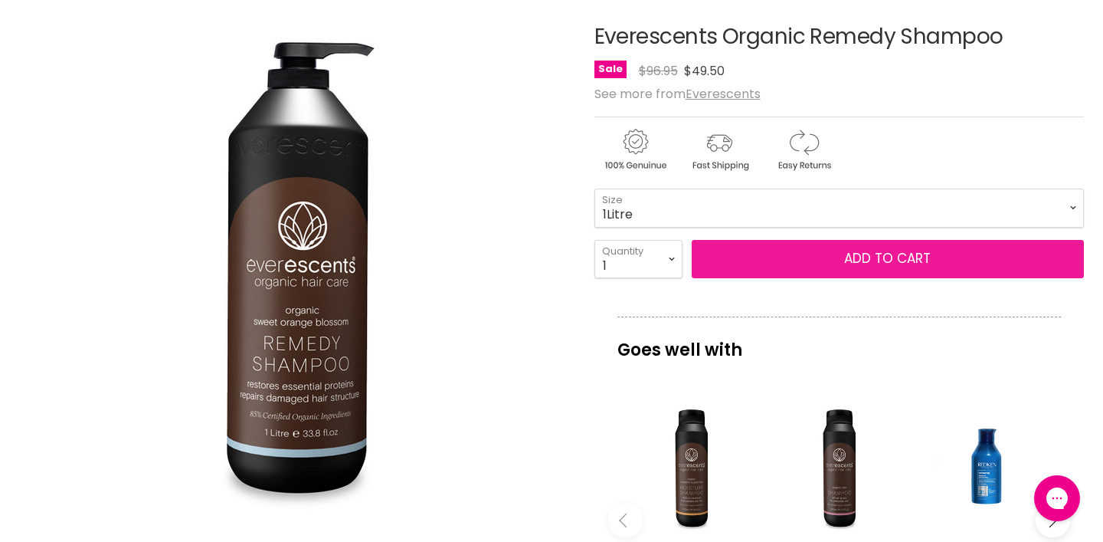
click at [824, 278] on button "Add to cart" at bounding box center [888, 259] width 392 height 38
click at [881, 278] on button "Add to cart" at bounding box center [888, 259] width 392 height 38
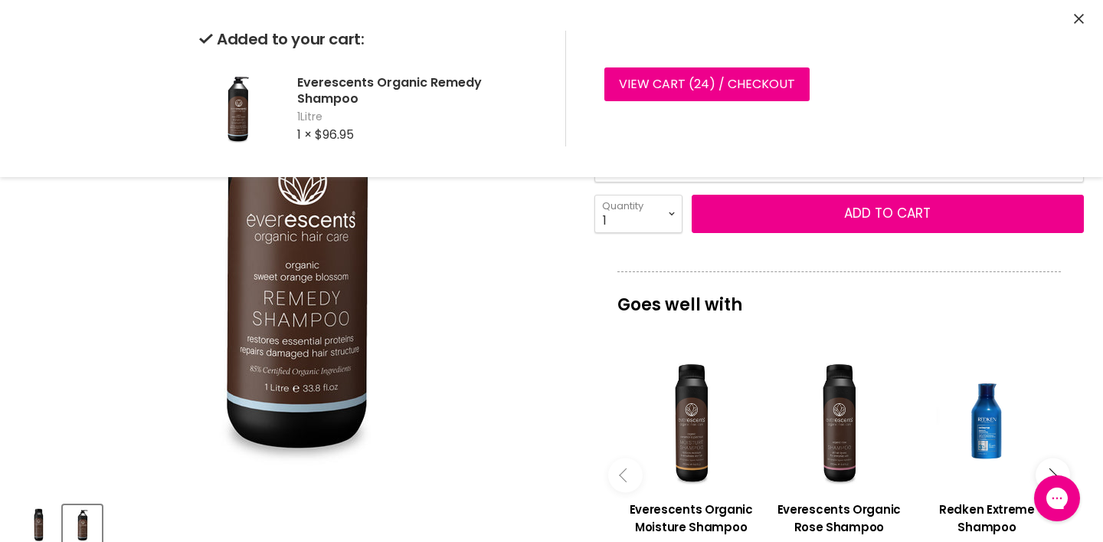
scroll to position [0, 0]
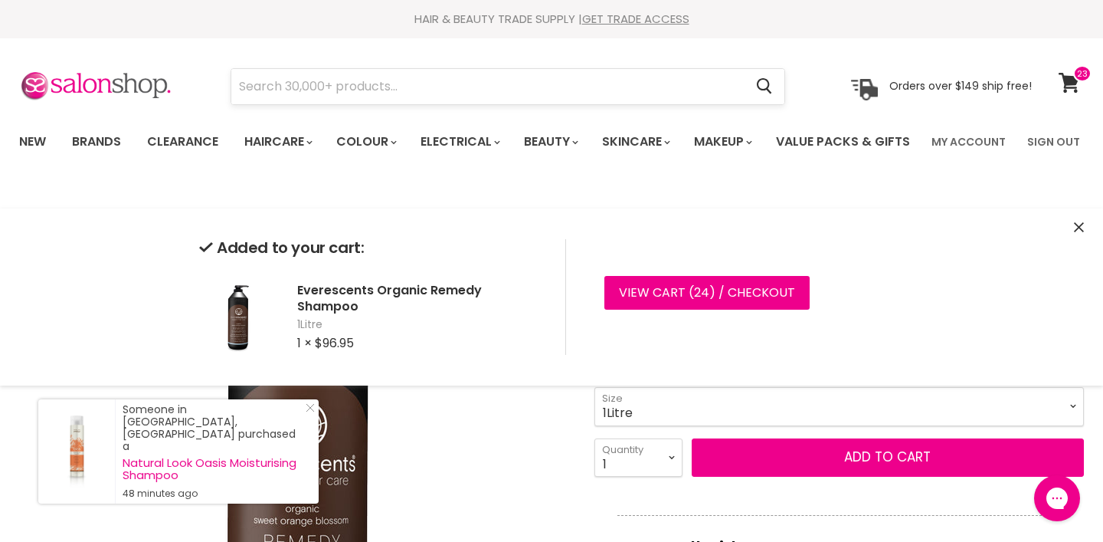
click at [534, 77] on input "Search" at bounding box center [487, 86] width 513 height 35
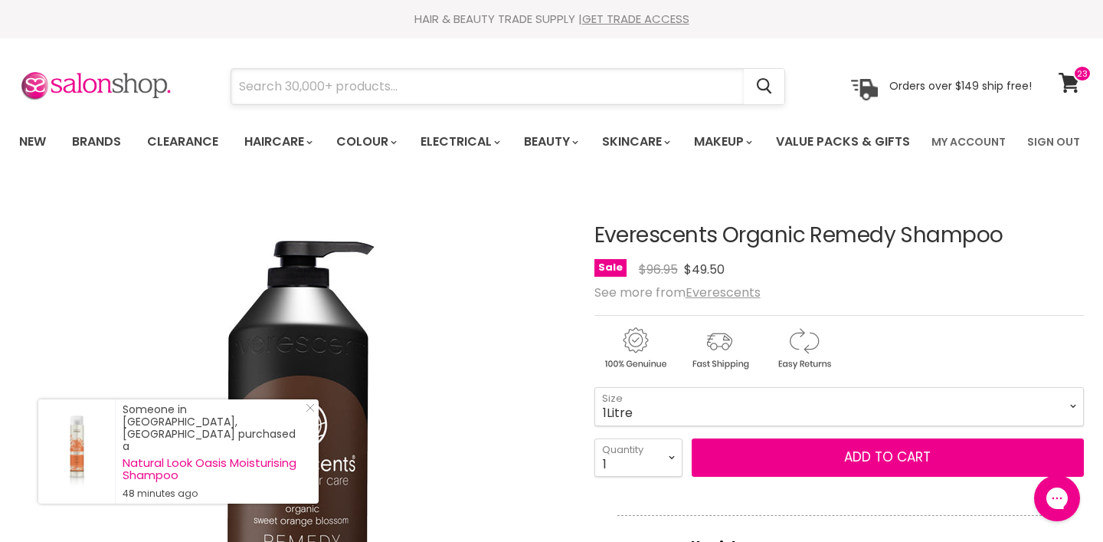
click at [534, 77] on input "Search" at bounding box center [487, 86] width 513 height 35
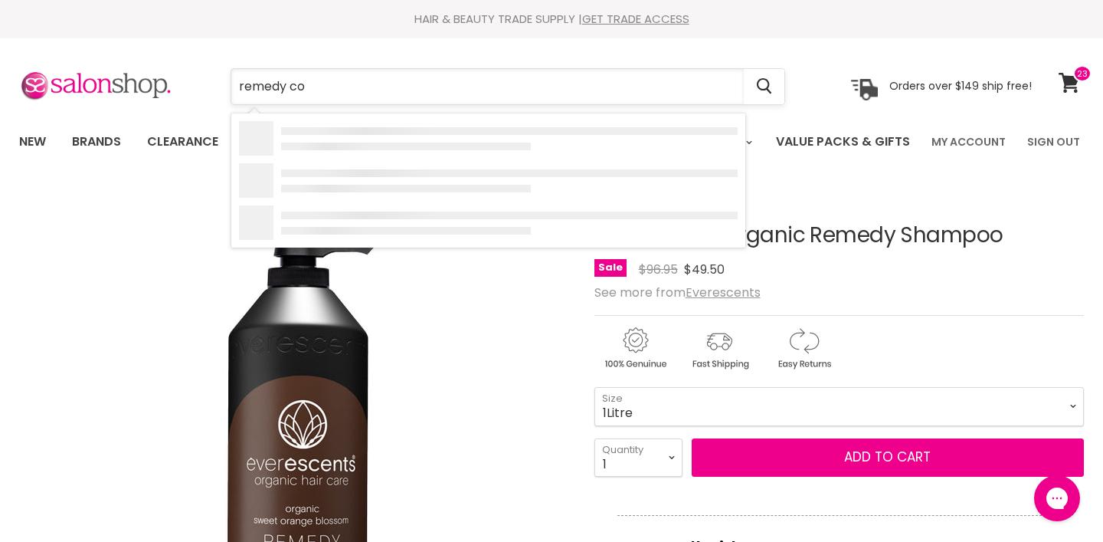
type input "remedy con"
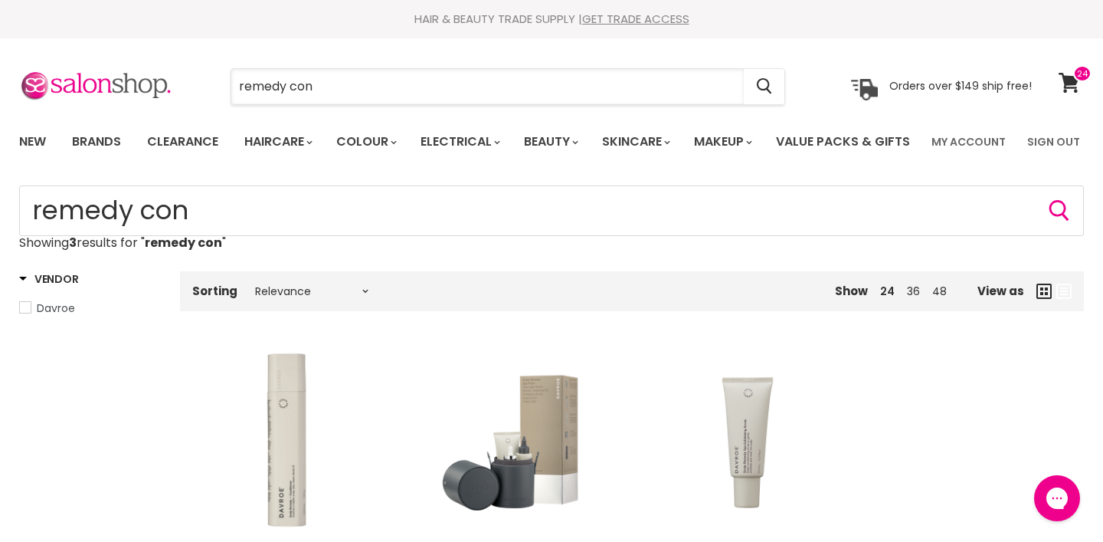
drag, startPoint x: 346, startPoint y: 86, endPoint x: 192, endPoint y: 74, distance: 153.7
click at [192, 74] on div "remedy con Cancel" at bounding box center [508, 86] width 633 height 35
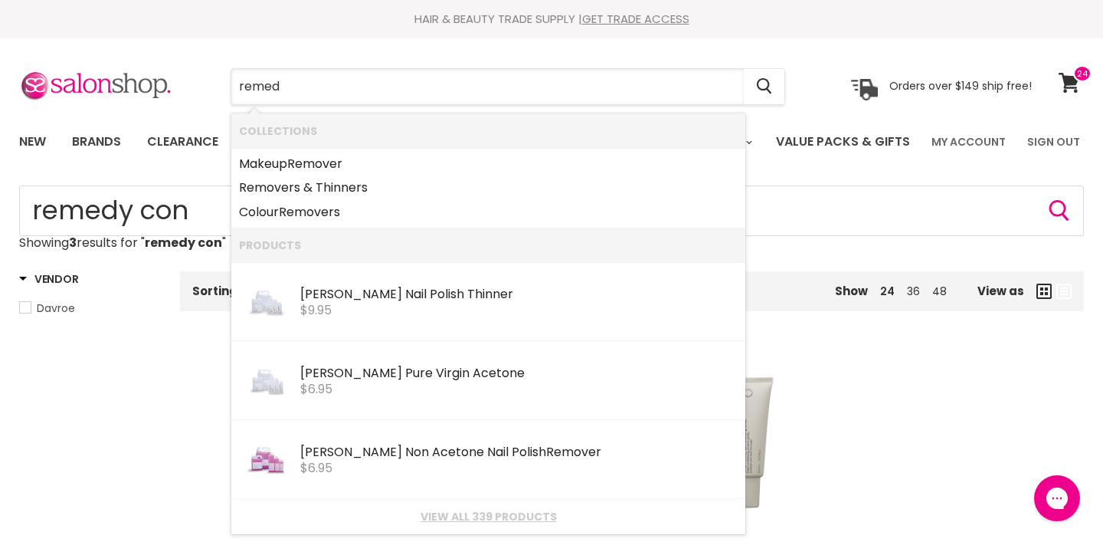
type input "remedy"
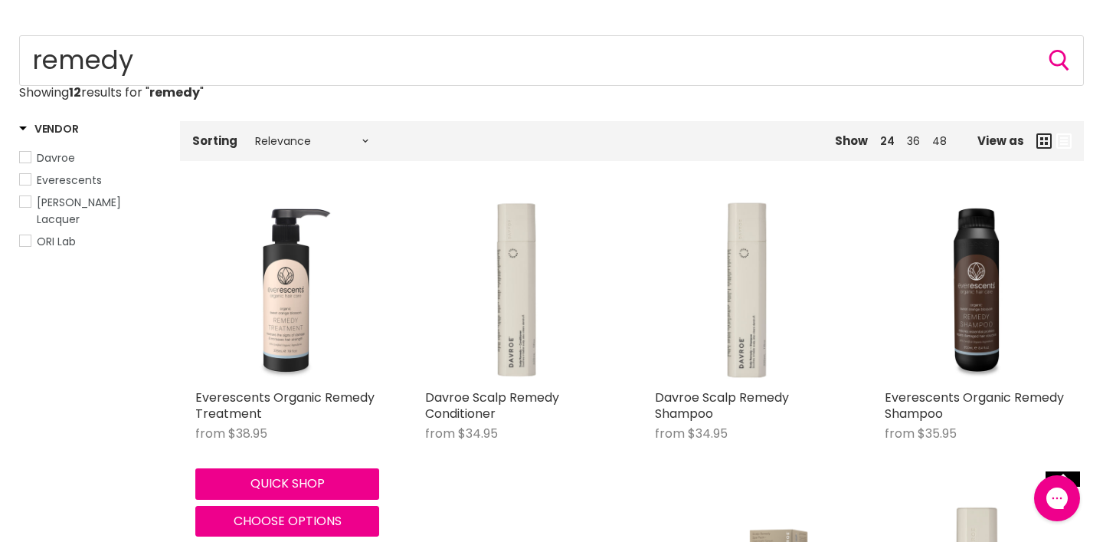
click at [297, 342] on figure "Main content" at bounding box center [287, 290] width 184 height 184
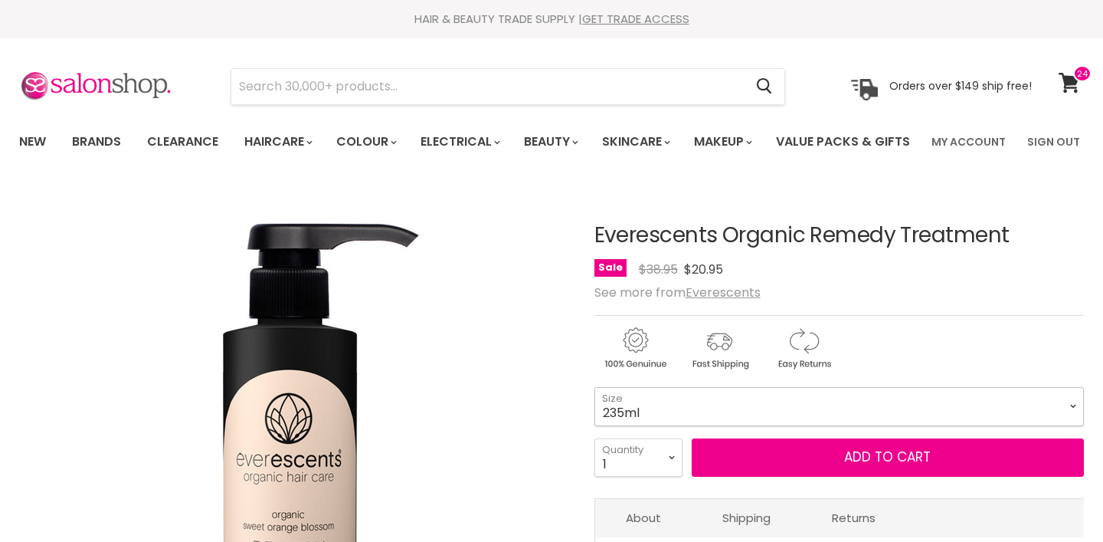
click at [770, 387] on select "235ml 1Litre" at bounding box center [840, 406] width 490 height 38
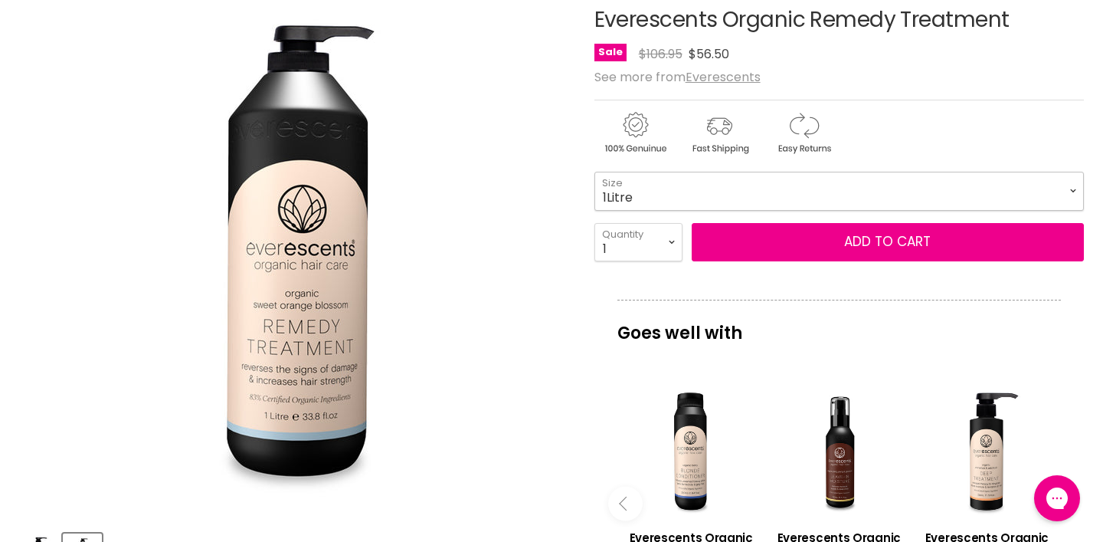
scroll to position [213, 0]
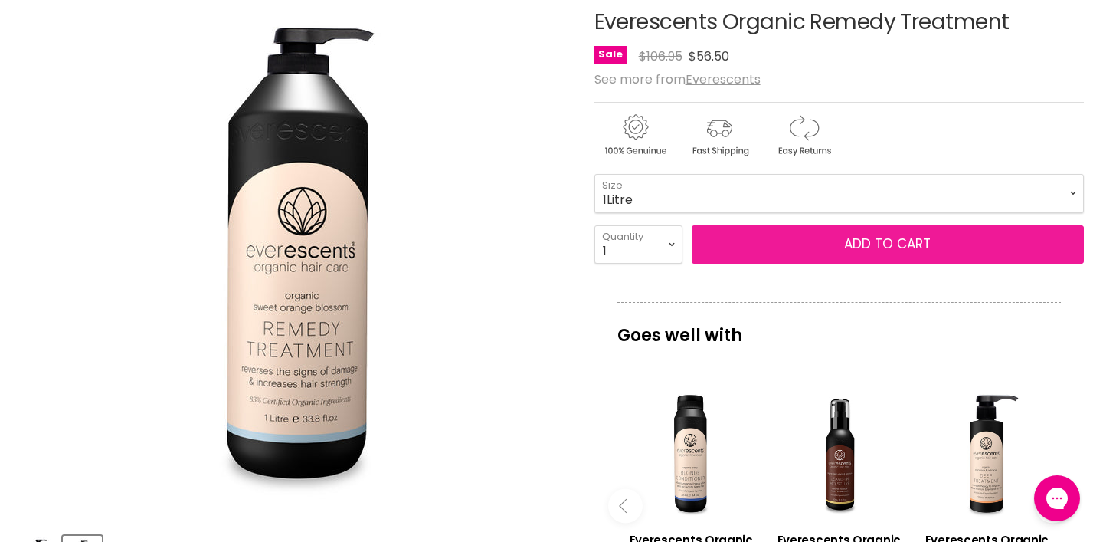
click at [852, 264] on button "Add to cart" at bounding box center [888, 244] width 392 height 38
click at [916, 264] on button "Add to cart" at bounding box center [888, 244] width 392 height 38
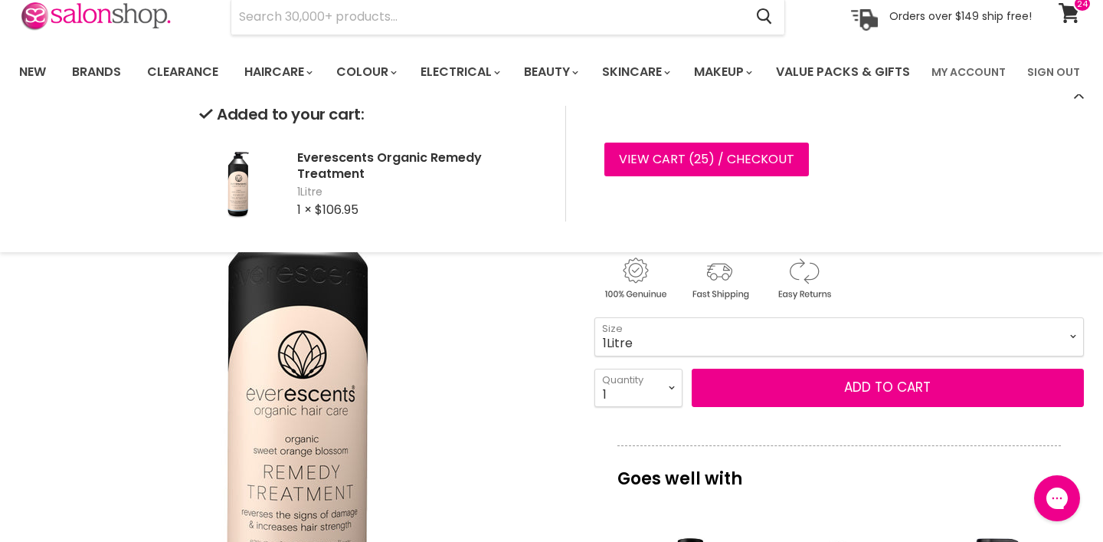
scroll to position [0, 0]
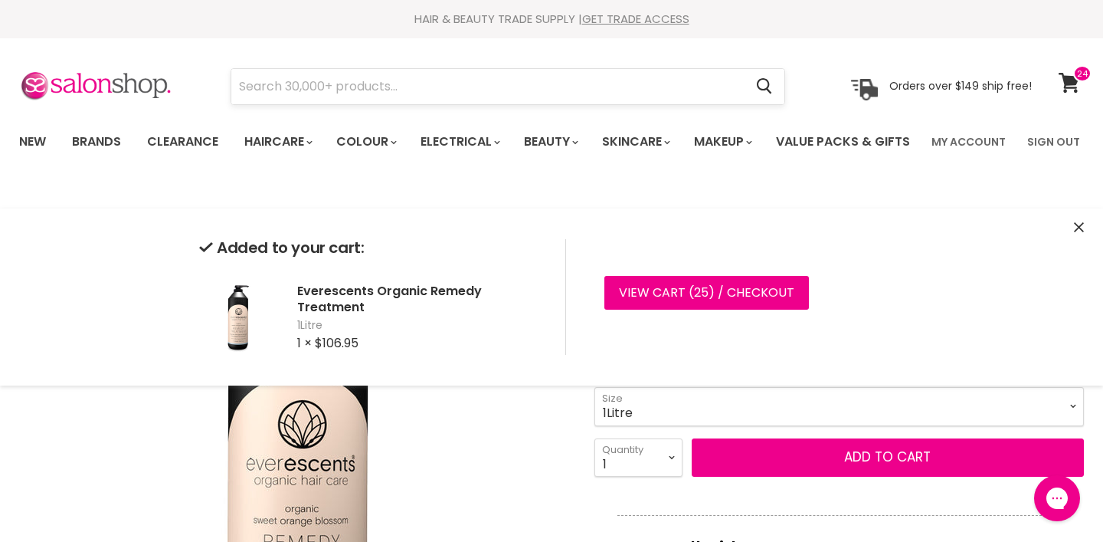
click at [393, 72] on input "Search" at bounding box center [487, 86] width 513 height 35
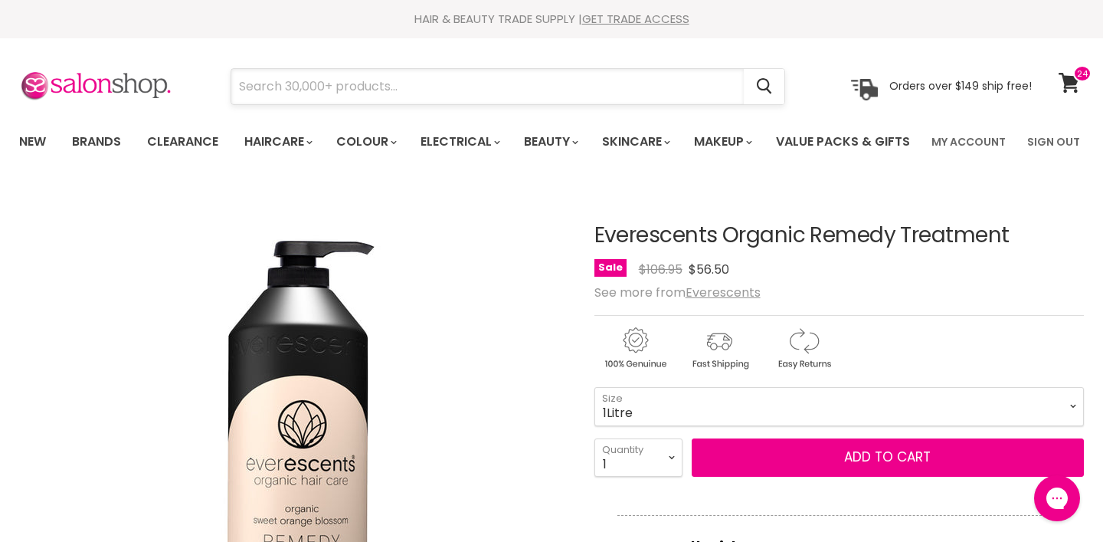
click at [389, 86] on input "Search" at bounding box center [487, 86] width 513 height 35
click at [799, 425] on select "235ml 1Litre" at bounding box center [840, 406] width 490 height 38
select select "235ml"
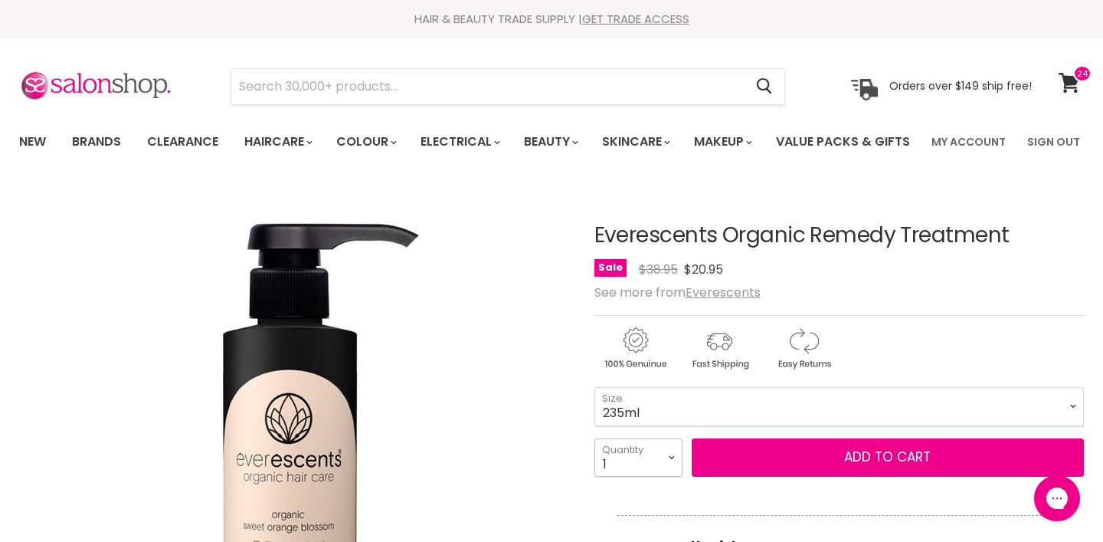
click at [667, 477] on select "1 2 3 4 5 6 7 8 9 10+" at bounding box center [639, 457] width 88 height 38
select select "5"
type input "5"
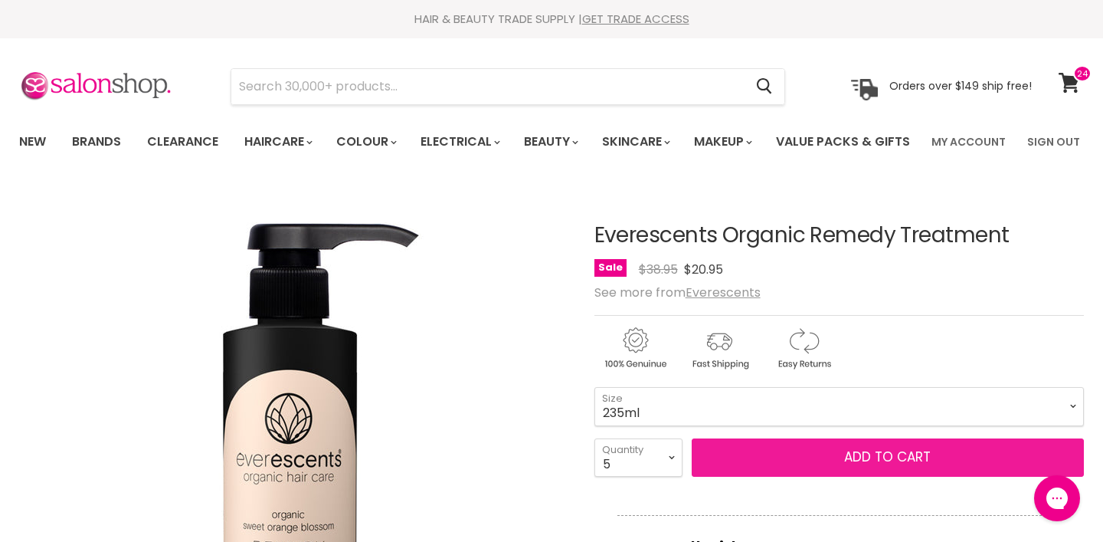
click at [843, 477] on button "Add to cart" at bounding box center [888, 457] width 392 height 38
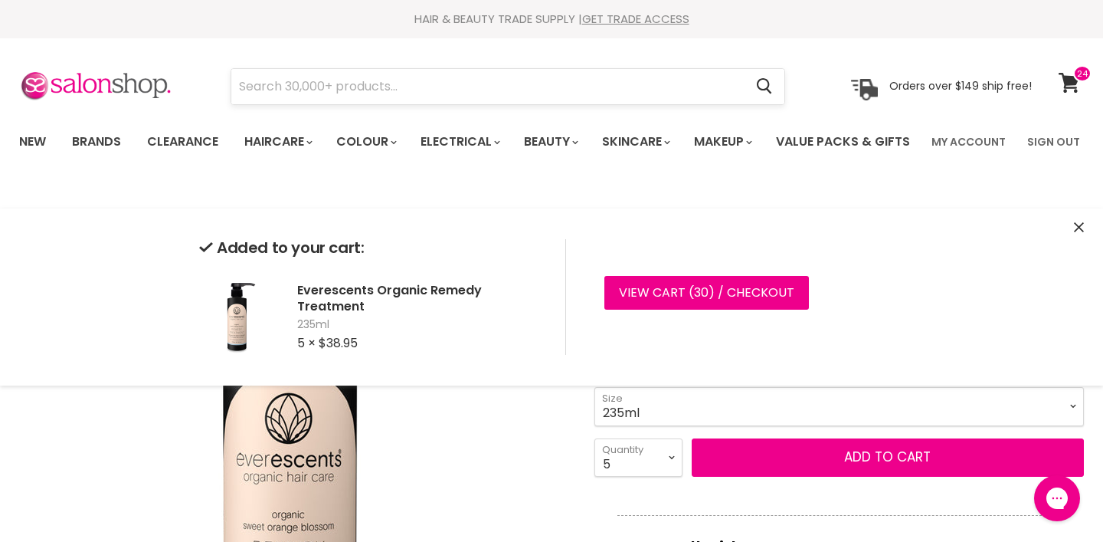
click at [670, 82] on input "Search" at bounding box center [487, 86] width 513 height 35
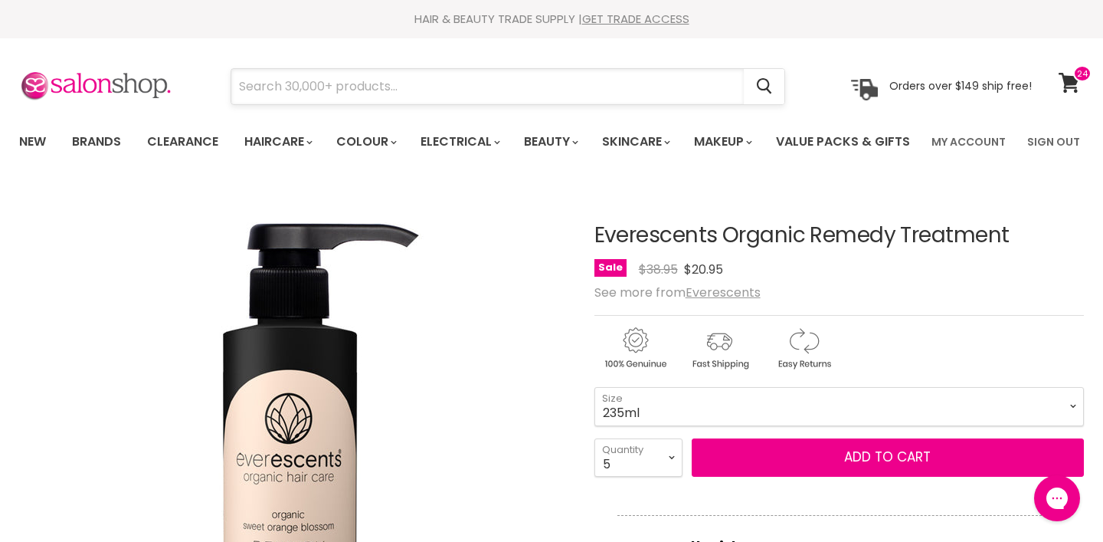
click at [670, 82] on input "Search" at bounding box center [487, 86] width 513 height 35
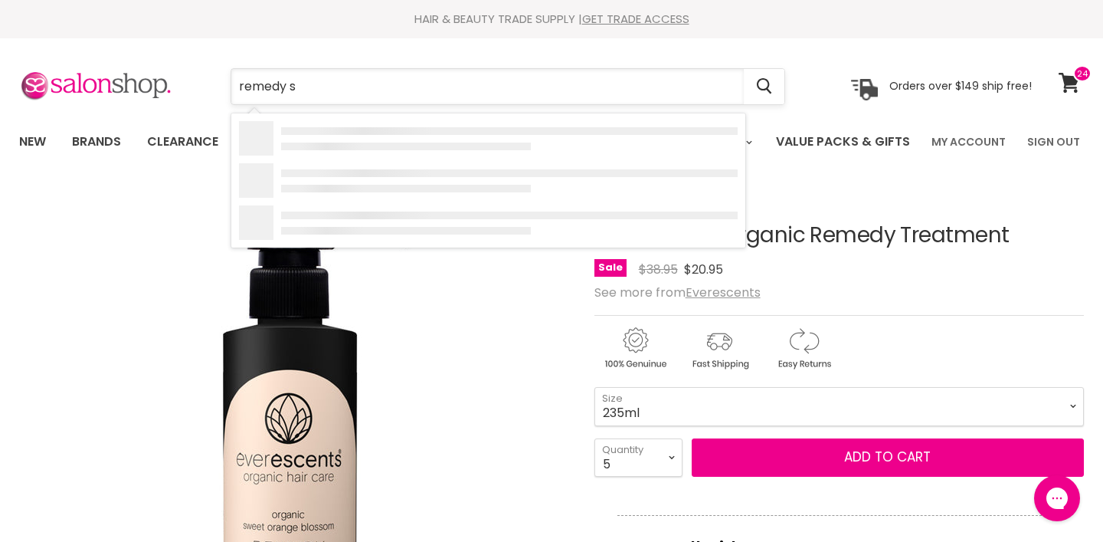
type input "remedy sh"
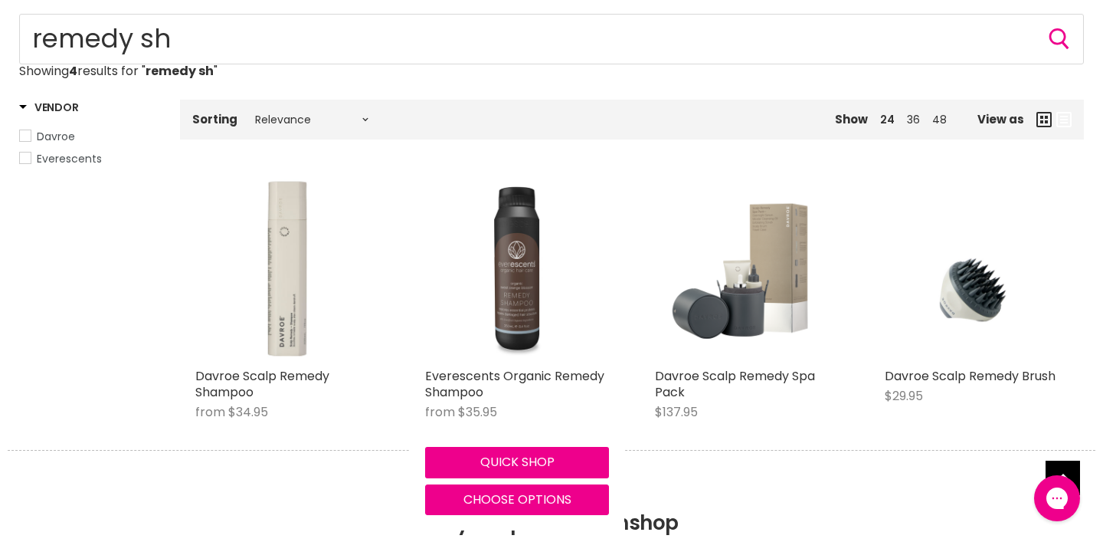
click at [529, 346] on img "Main content" at bounding box center [517, 268] width 184 height 184
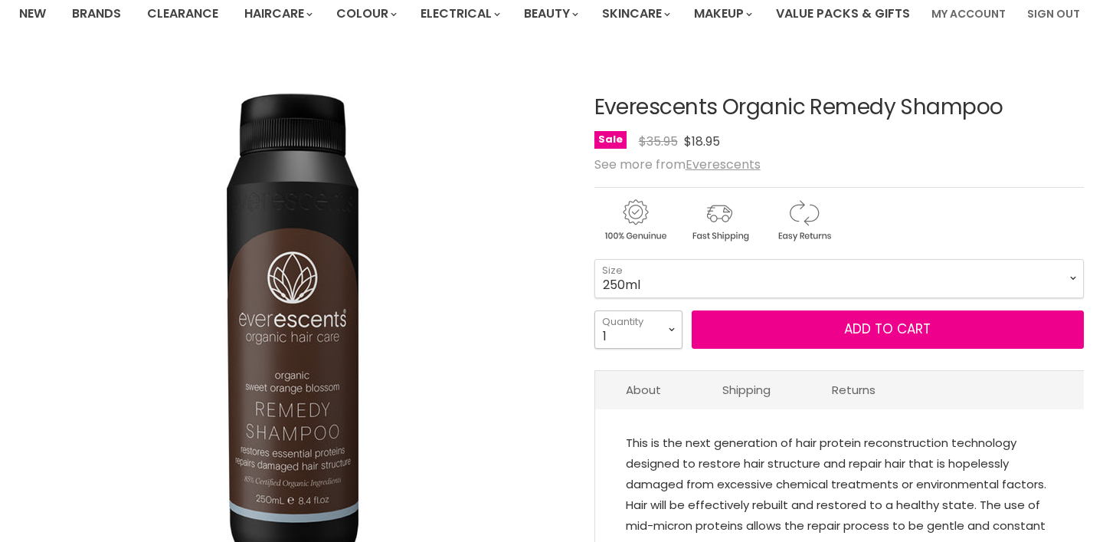
click at [654, 349] on select "1 2 3 4 5 6 7 8 9 10+" at bounding box center [639, 329] width 88 height 38
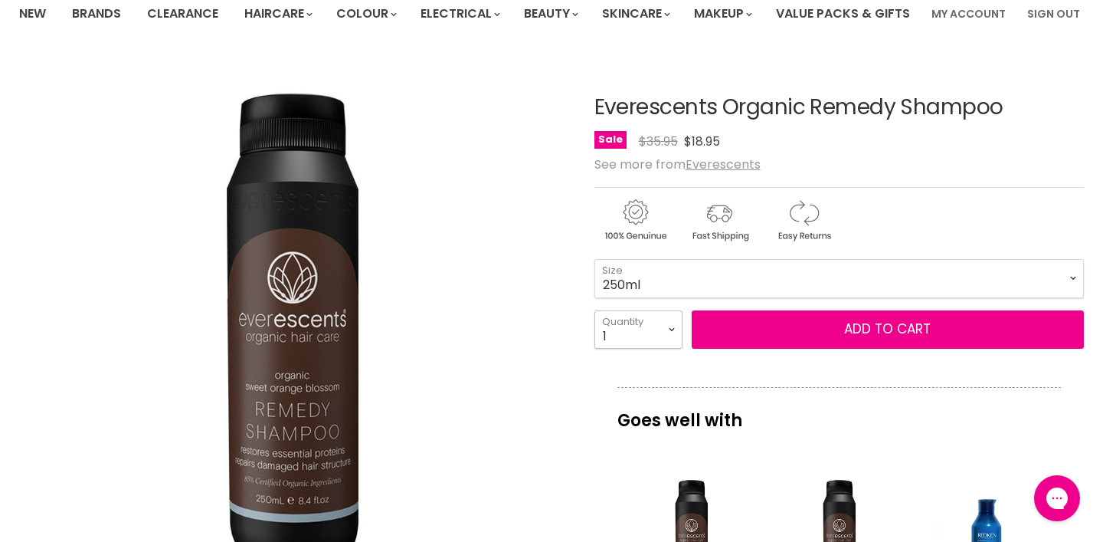
select select "5"
type input "5"
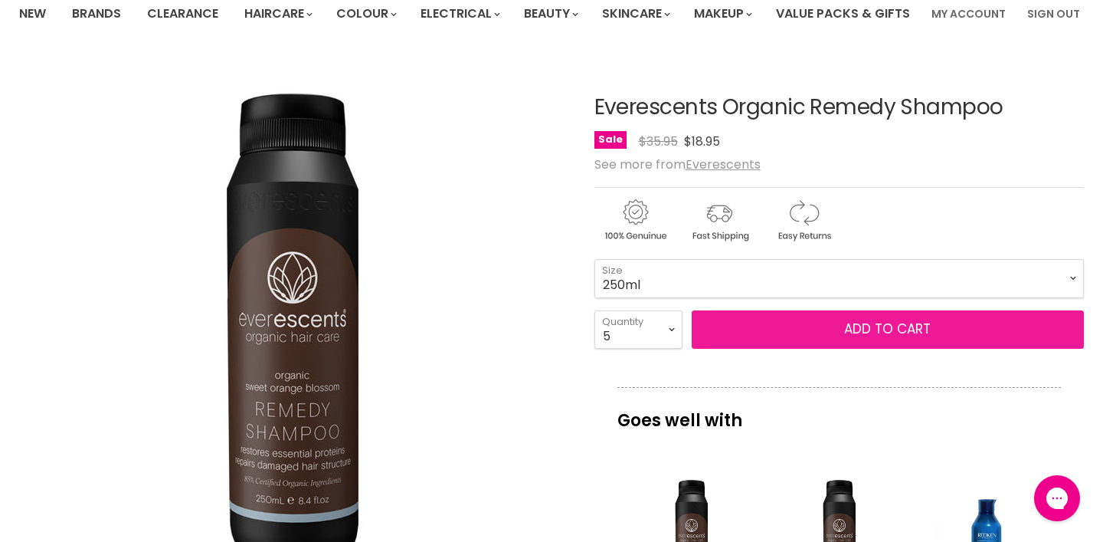
click at [873, 338] on span "Add to cart" at bounding box center [887, 328] width 87 height 18
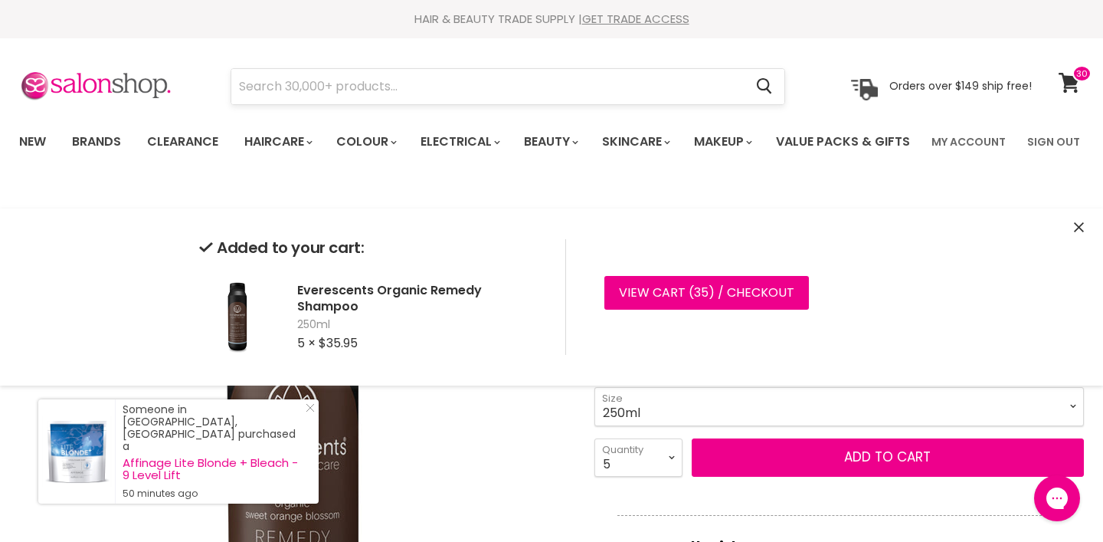
click at [601, 91] on input "Search" at bounding box center [487, 86] width 513 height 35
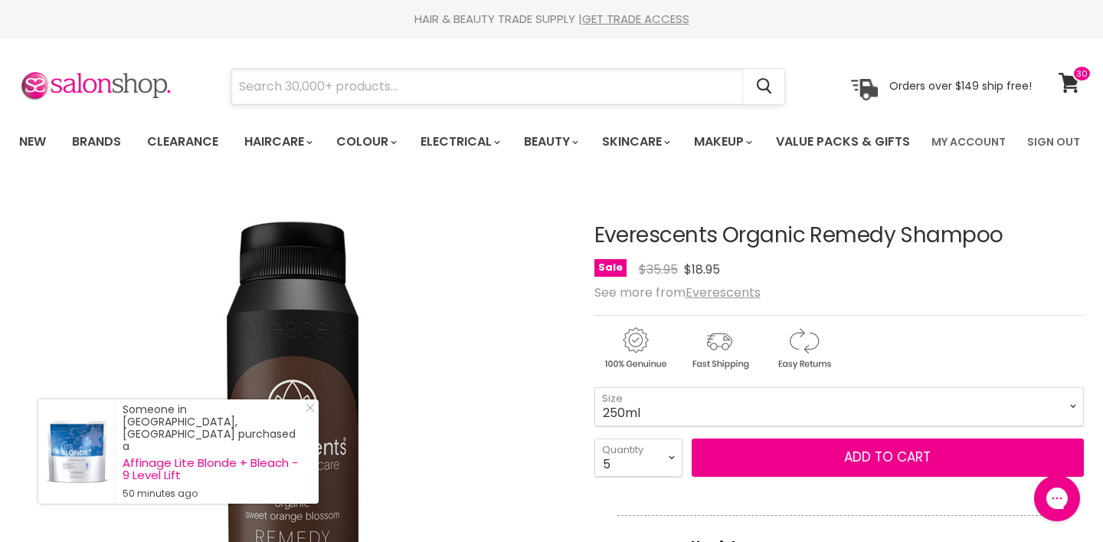
click at [601, 91] on input "Search" at bounding box center [487, 86] width 513 height 35
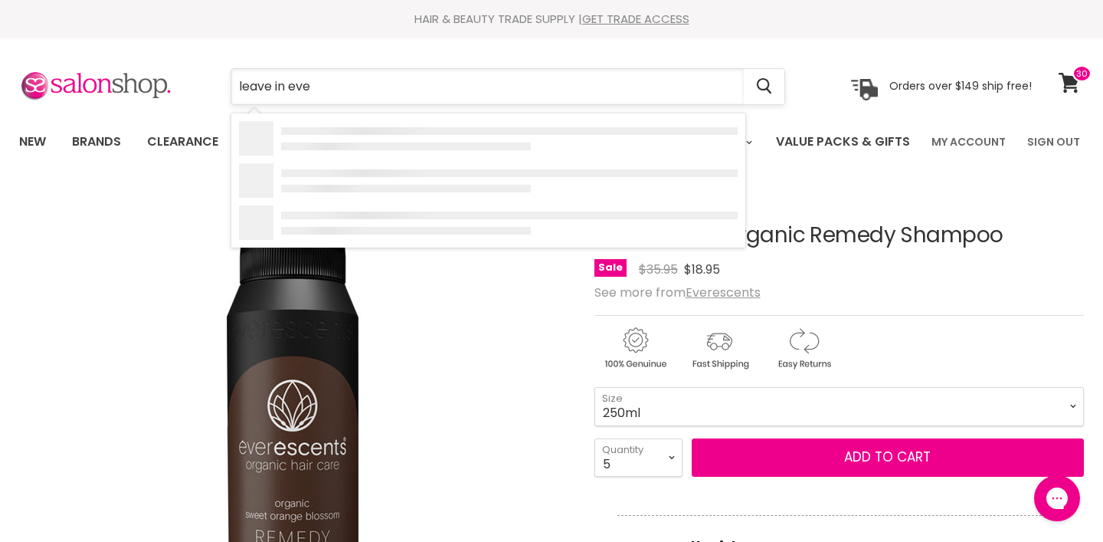
type input "leave in ever"
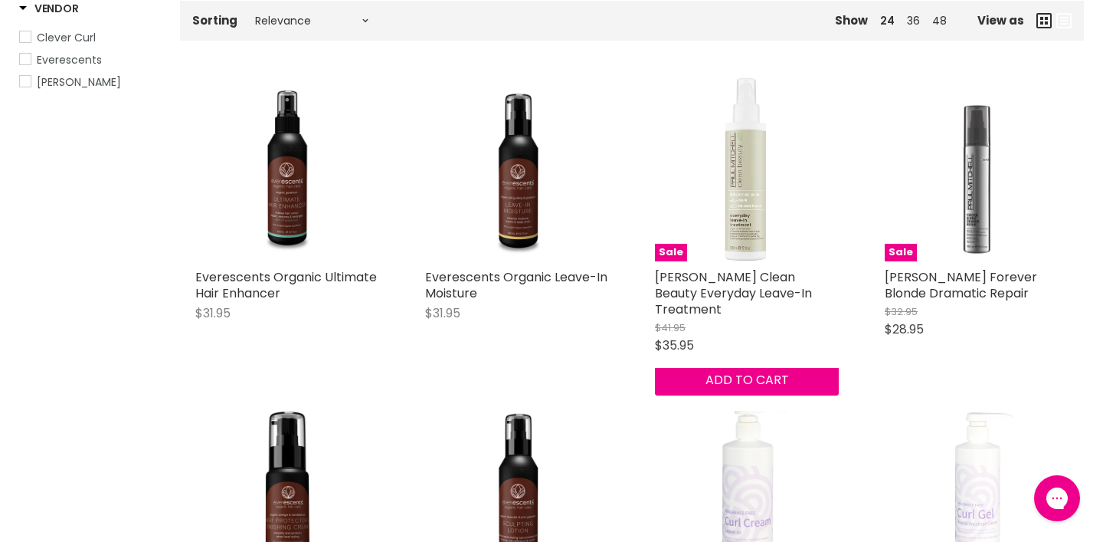
scroll to position [292, 0]
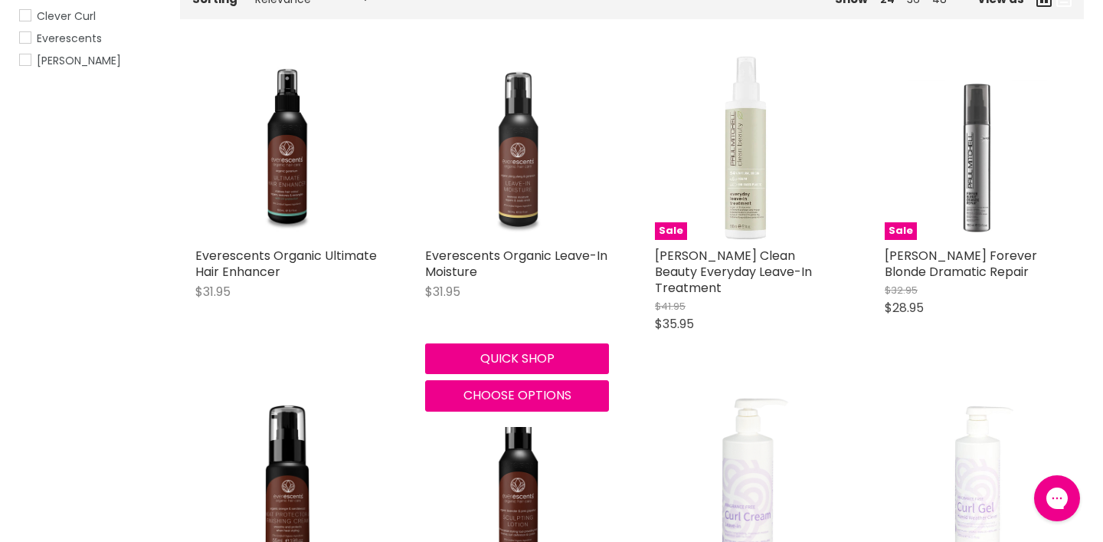
click at [532, 195] on img "Main content" at bounding box center [517, 148] width 184 height 184
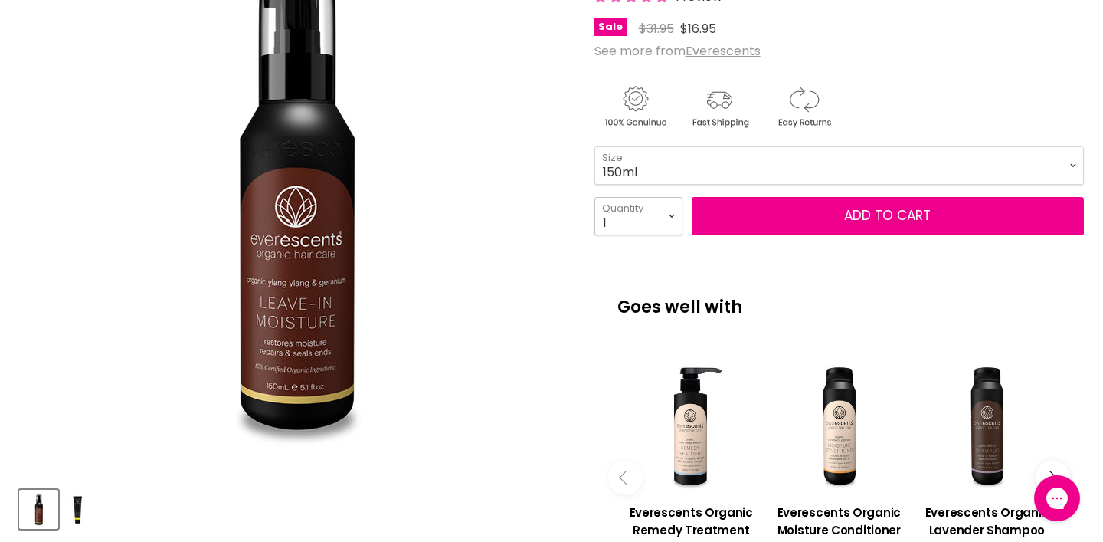
click at [640, 235] on select "1 2 3 4 5 6 7 8 9 10+" at bounding box center [639, 216] width 88 height 38
select select "4"
type input "4"
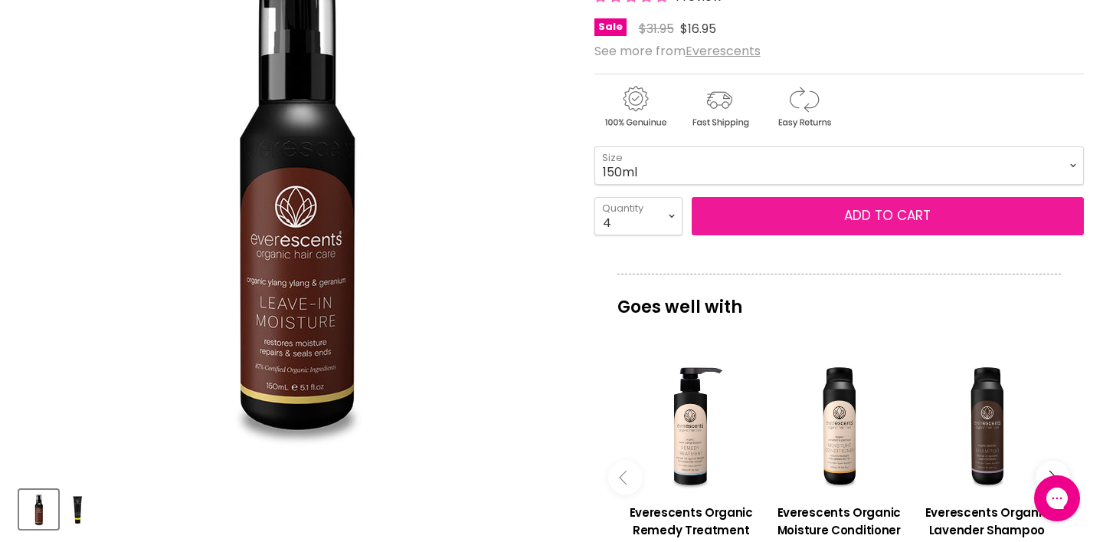
click at [844, 235] on button "Add to cart" at bounding box center [888, 216] width 392 height 38
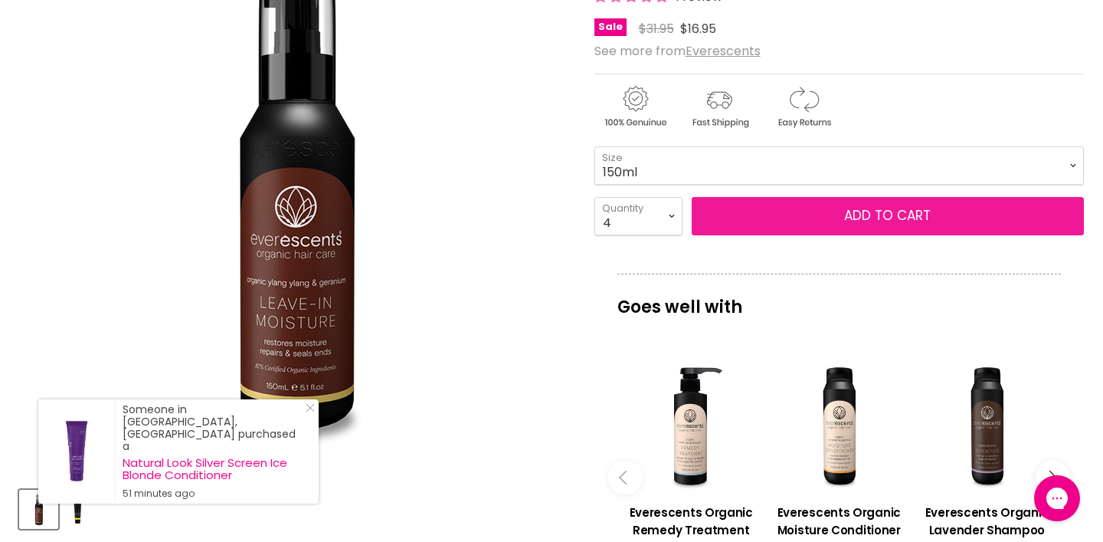
click at [882, 224] on span "Add to cart" at bounding box center [887, 215] width 87 height 18
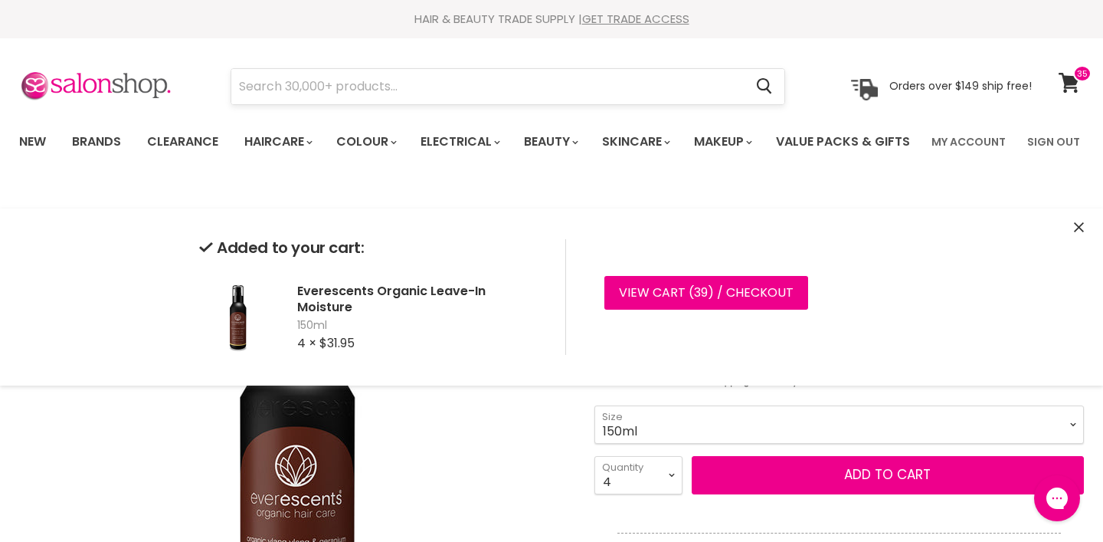
click at [650, 87] on input "Search" at bounding box center [487, 86] width 513 height 35
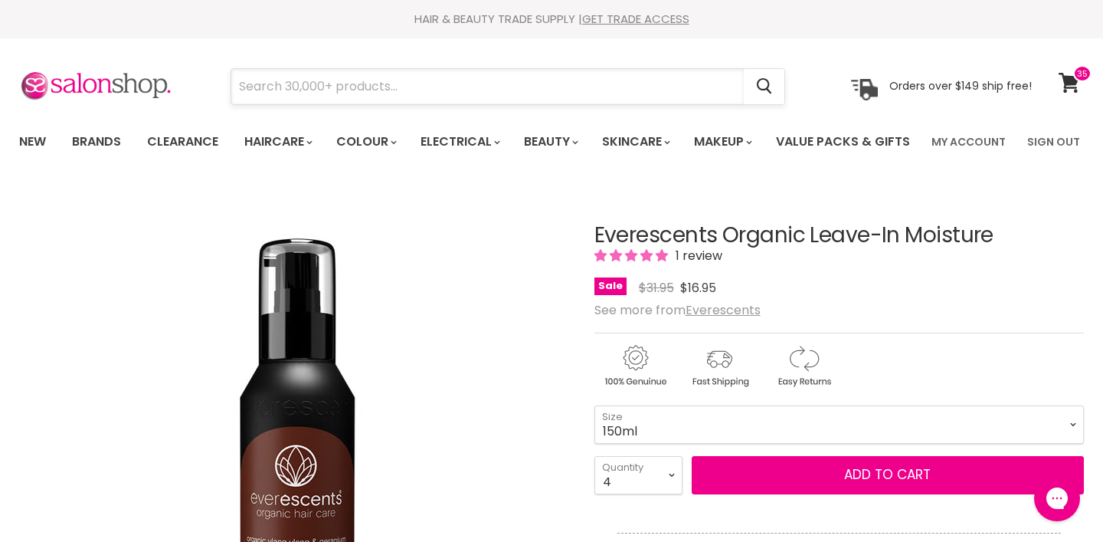
click at [578, 79] on input "Search" at bounding box center [487, 86] width 513 height 35
type input "k"
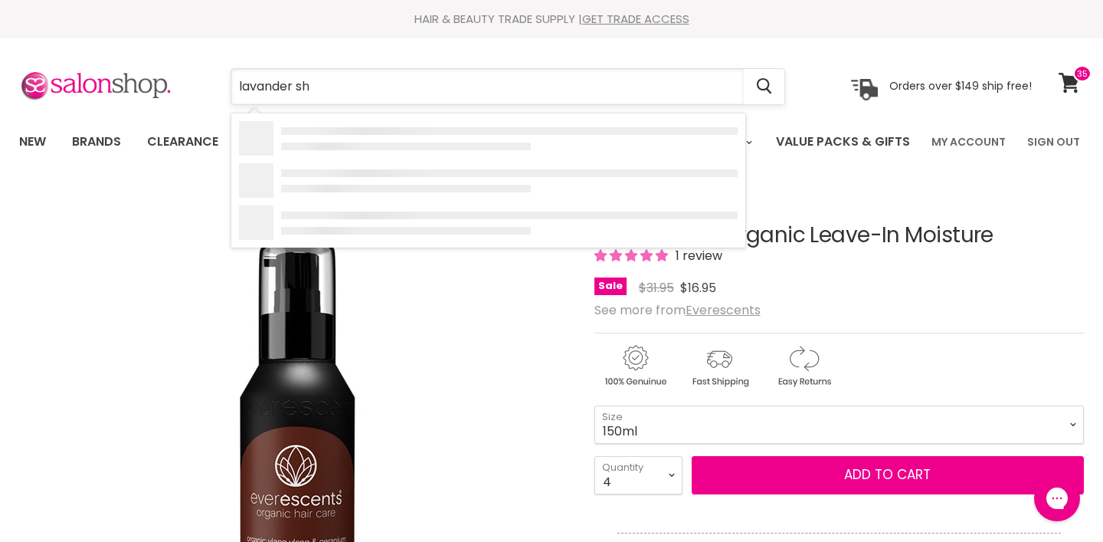
type input "lavander sha"
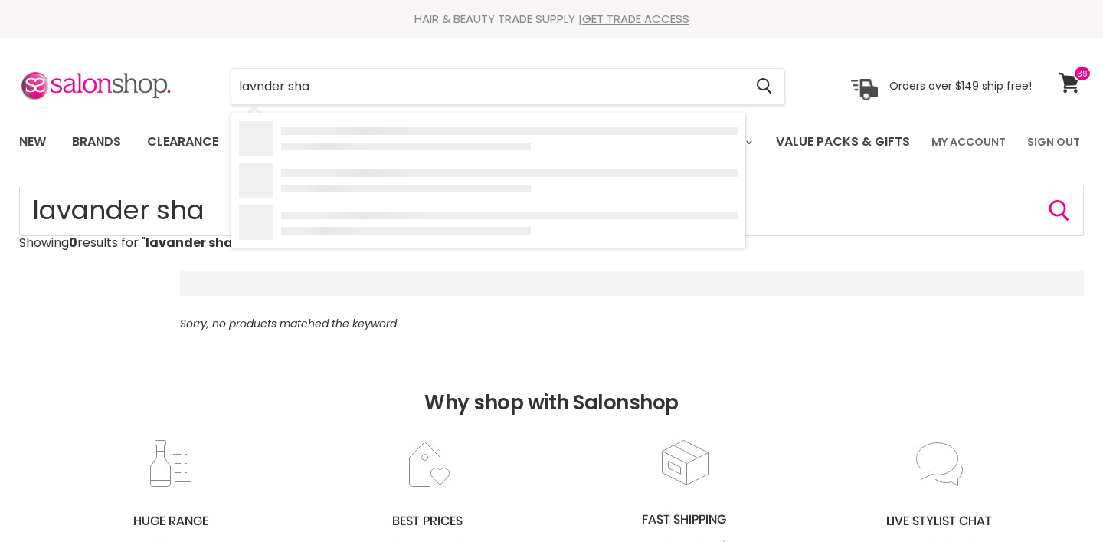
type input "lavender sha"
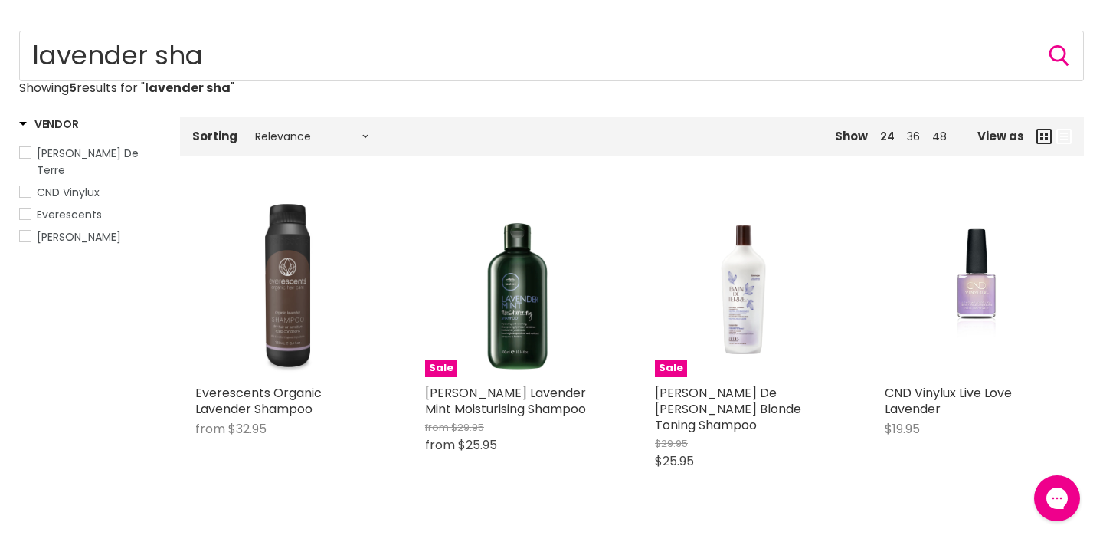
click at [297, 306] on img "Main content" at bounding box center [287, 285] width 184 height 184
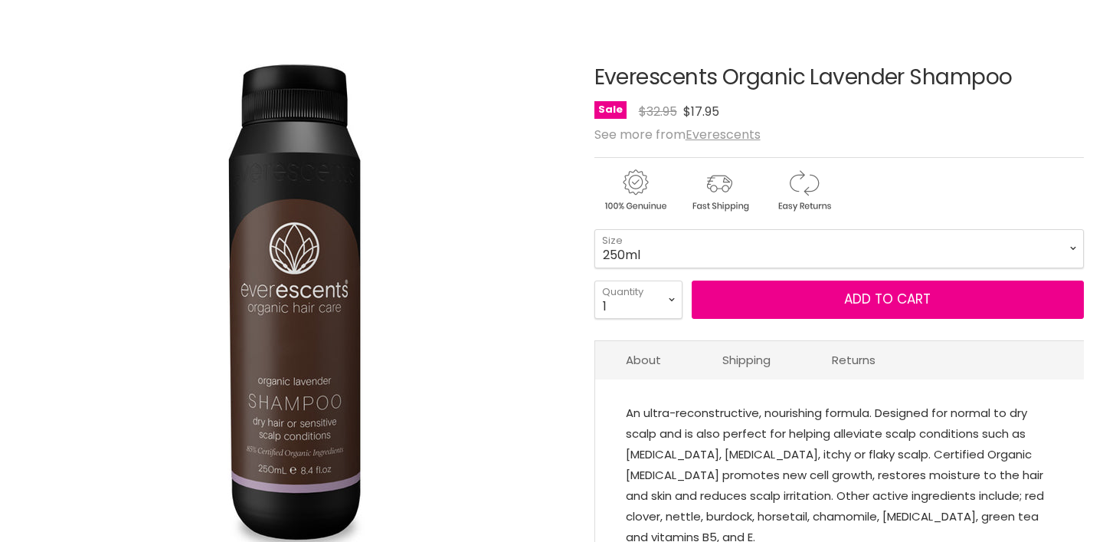
scroll to position [167, 0]
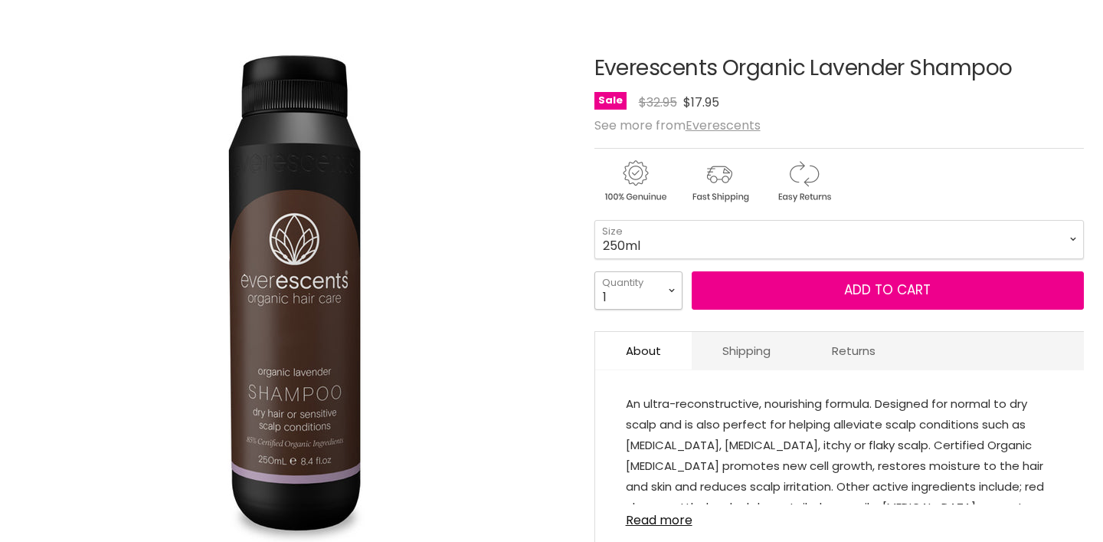
click at [657, 310] on select "1 2 3 4 5 6 7 8 9 10+" at bounding box center [639, 290] width 88 height 38
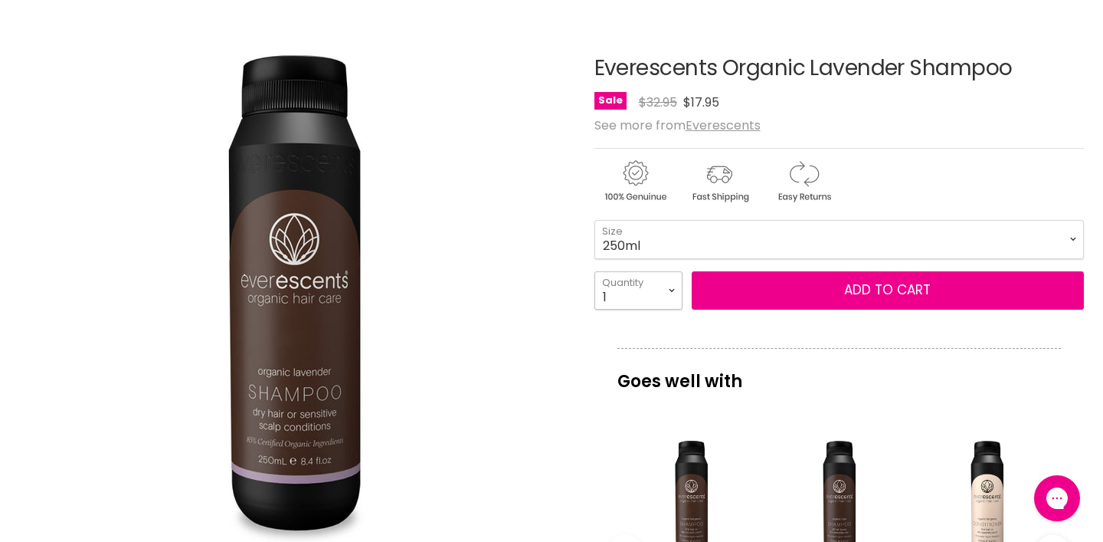
select select "6"
type input "6"
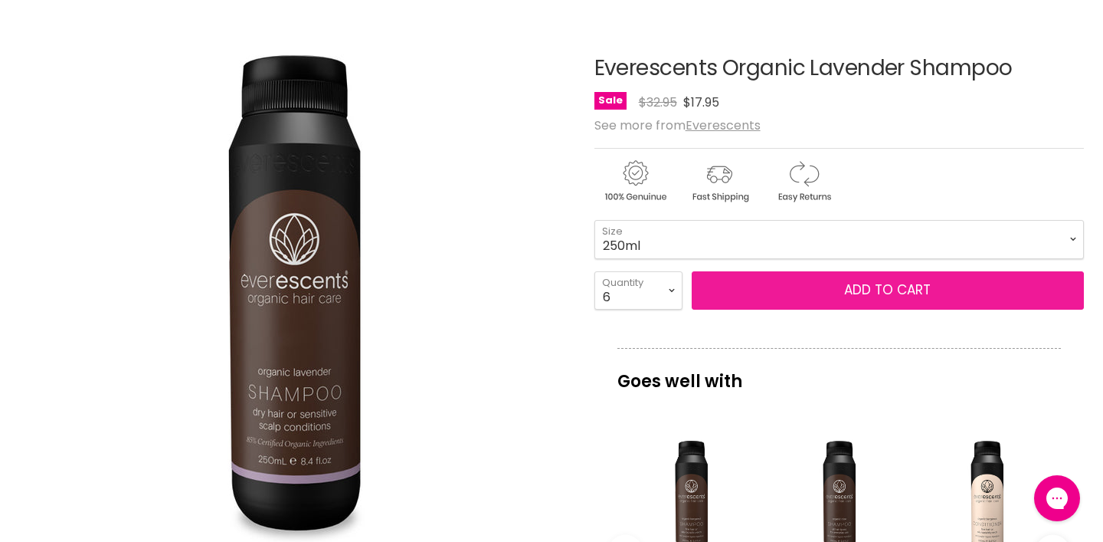
click at [893, 299] on span "Add to cart" at bounding box center [887, 289] width 87 height 18
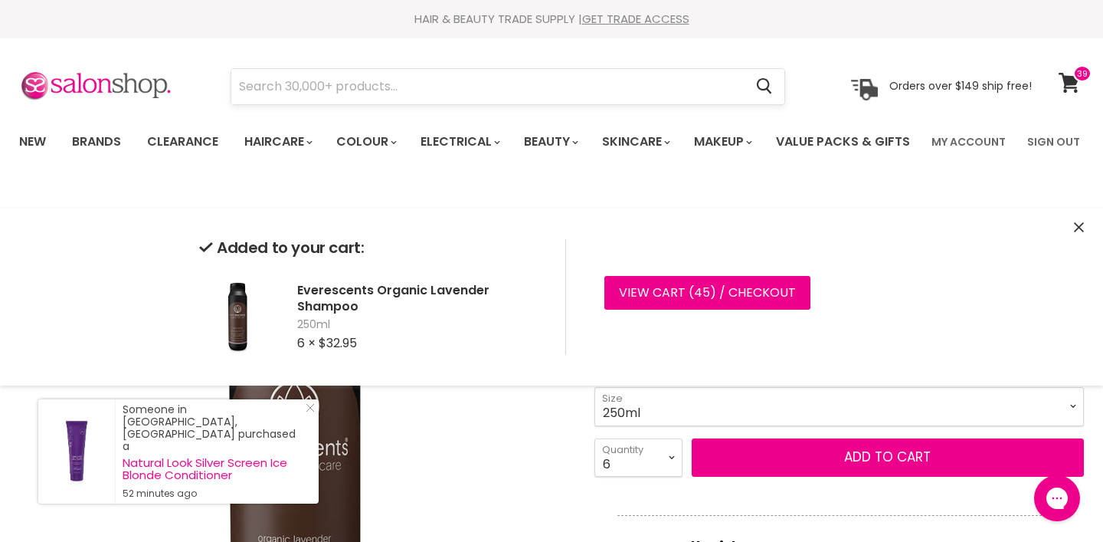
click at [557, 79] on input "Search" at bounding box center [487, 86] width 513 height 35
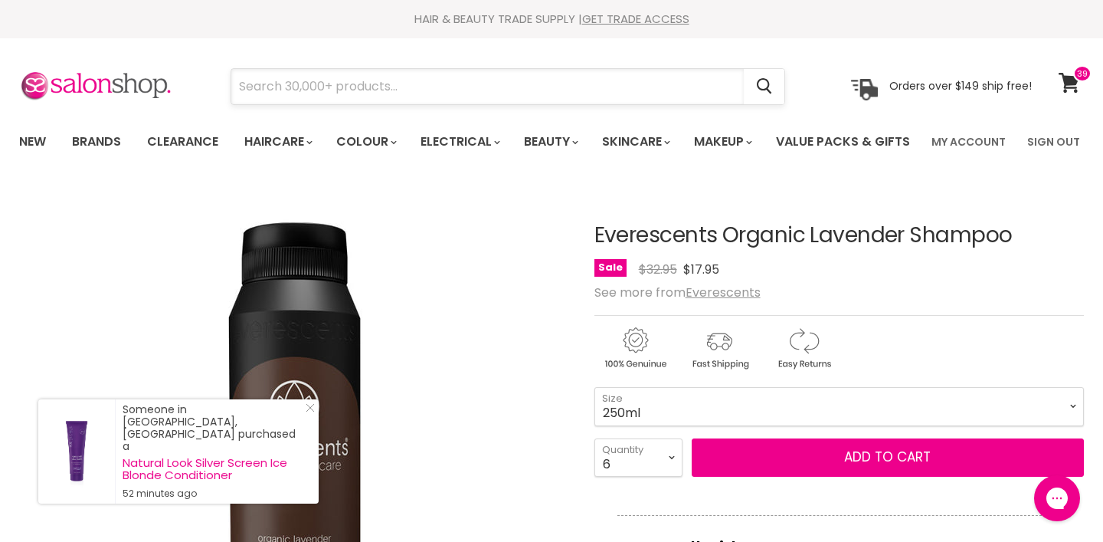
click at [557, 79] on input "Search" at bounding box center [487, 86] width 513 height 35
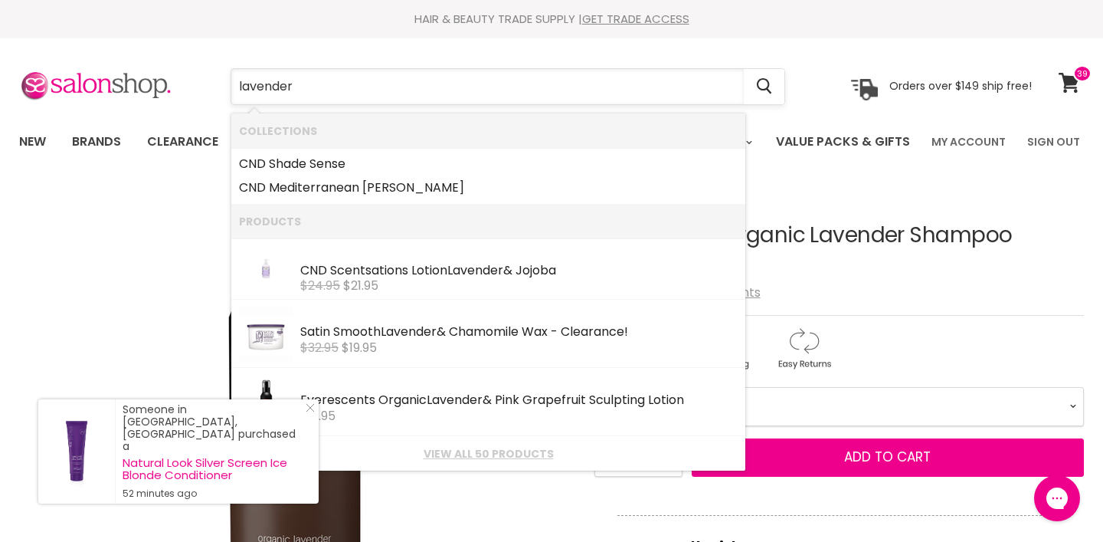
type input "lavender c"
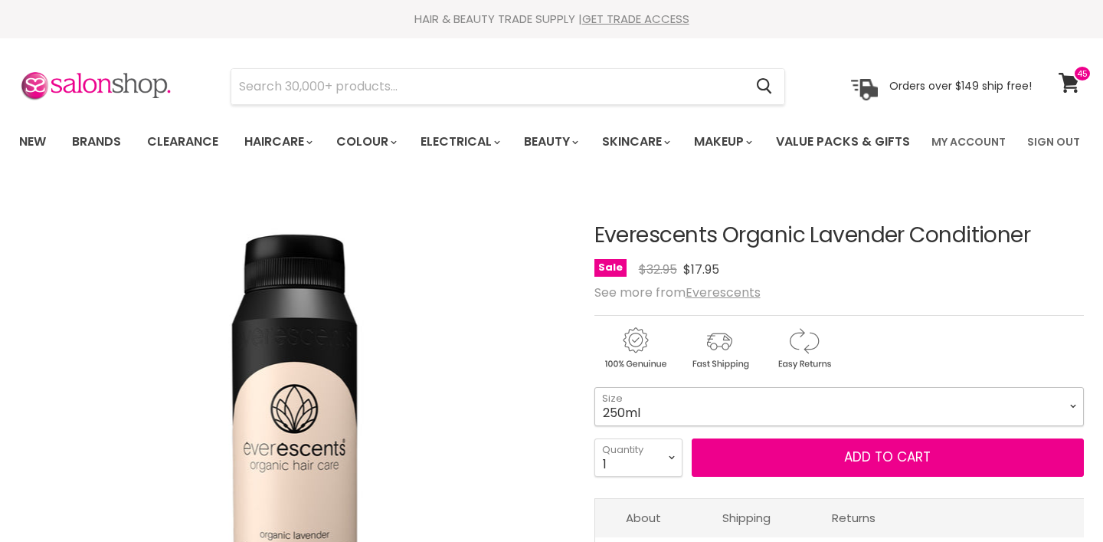
click at [925, 425] on select "250ml 1L" at bounding box center [840, 406] width 490 height 38
click at [662, 477] on select "1 2 3 4 5 6 7 8 9 10+" at bounding box center [639, 457] width 88 height 38
select select "5"
type input "5"
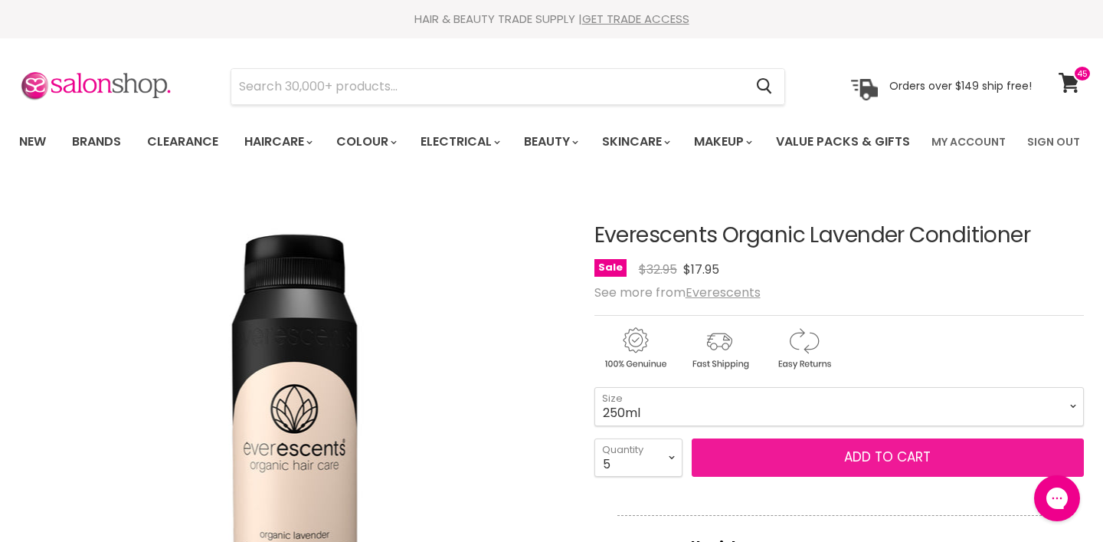
click at [826, 477] on button "Add to cart" at bounding box center [888, 457] width 392 height 38
click at [880, 466] on span "Add to cart" at bounding box center [887, 456] width 87 height 18
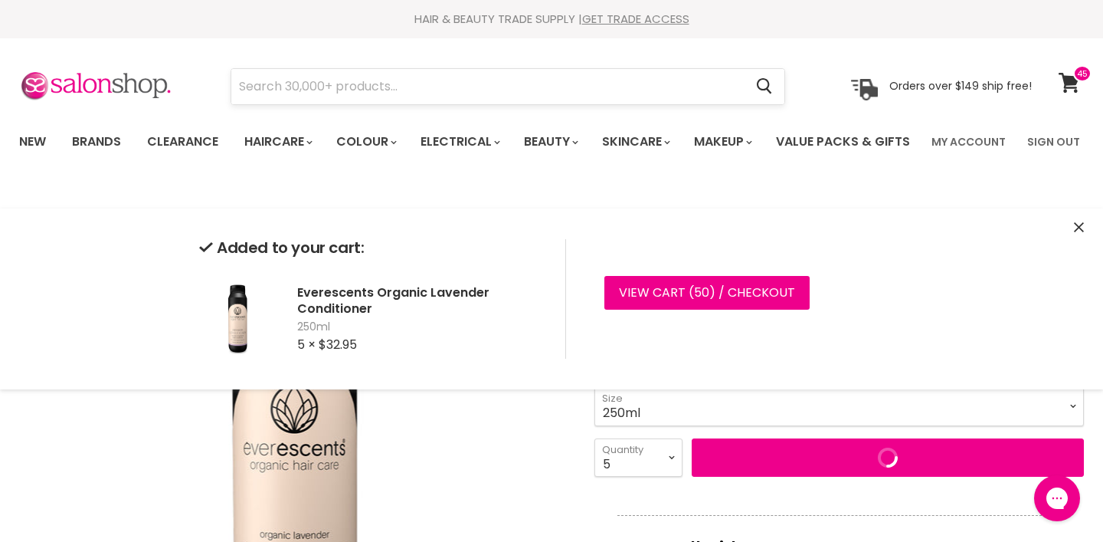
click at [455, 89] on input "Search" at bounding box center [487, 86] width 513 height 35
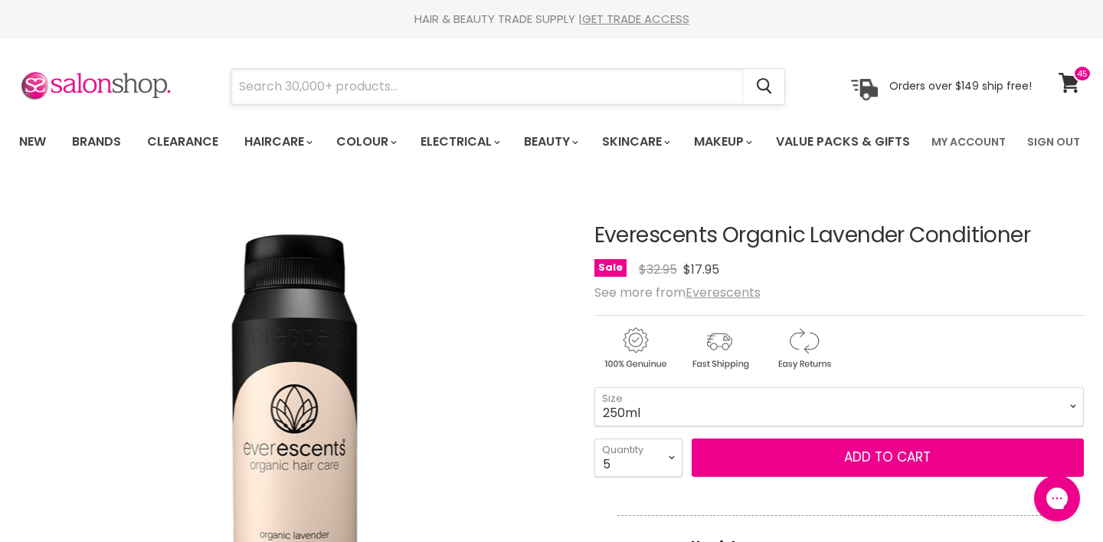
click at [455, 89] on input "Search" at bounding box center [487, 86] width 513 height 35
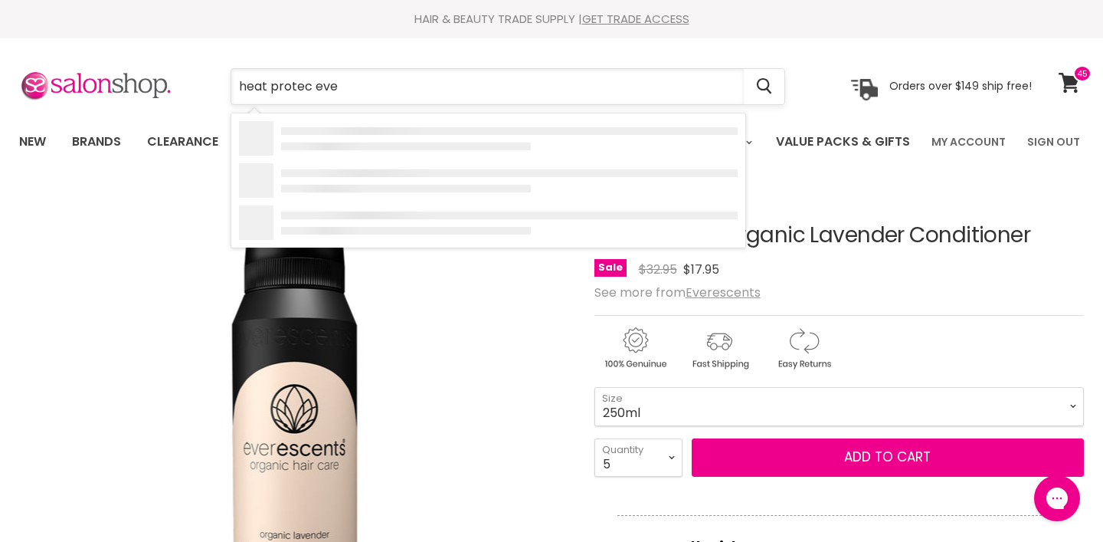
type input "heat protec ever"
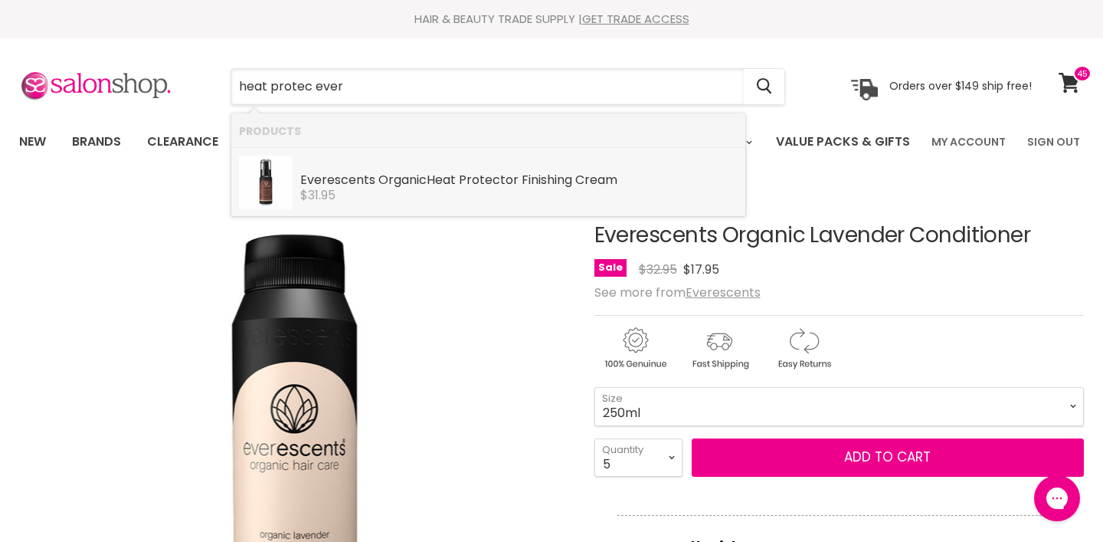
click at [395, 186] on div "Ever escents Organic Heat Protec tor Finishing Cream" at bounding box center [518, 181] width 437 height 16
